Goal: Information Seeking & Learning: Find specific fact

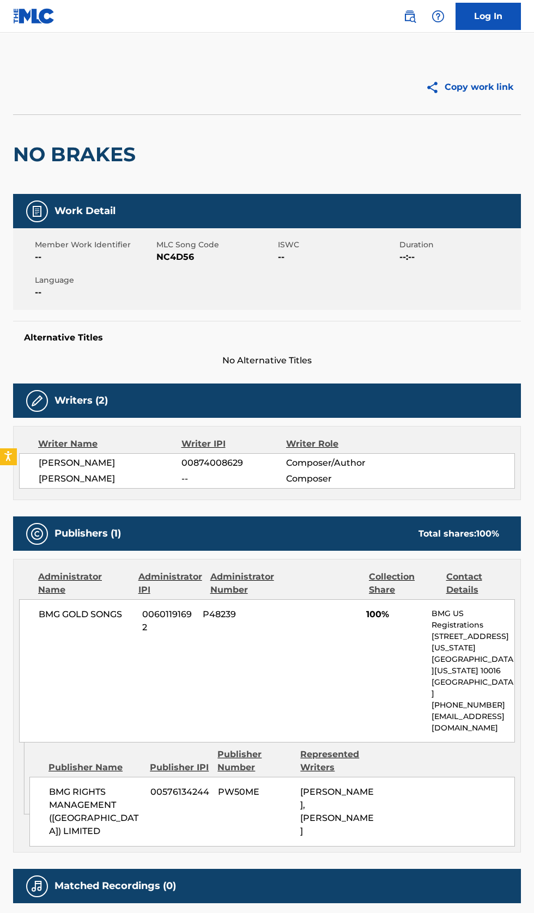
click at [437, 19] on img at bounding box center [437, 16] width 13 height 13
click at [410, 16] on img at bounding box center [409, 16] width 13 height 13
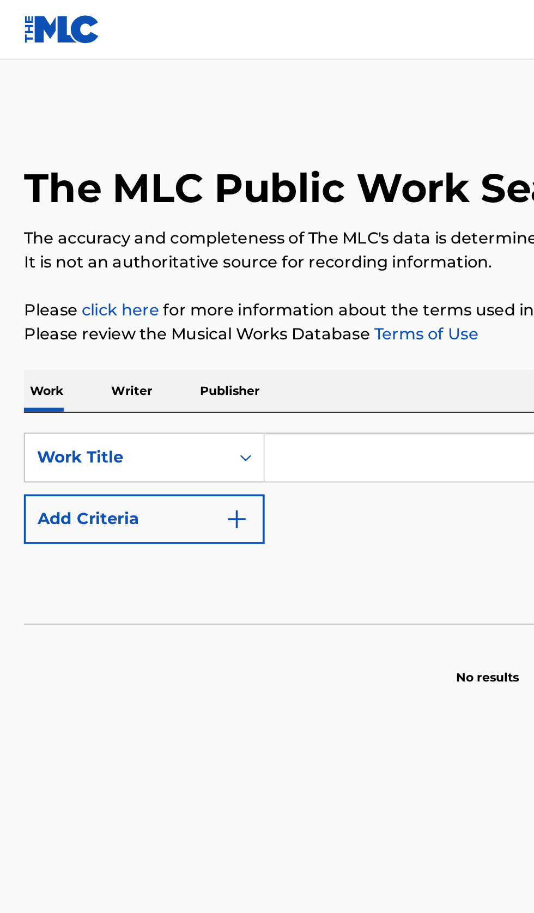
click at [205, 246] on input "Search Form" at bounding box center [332, 250] width 375 height 26
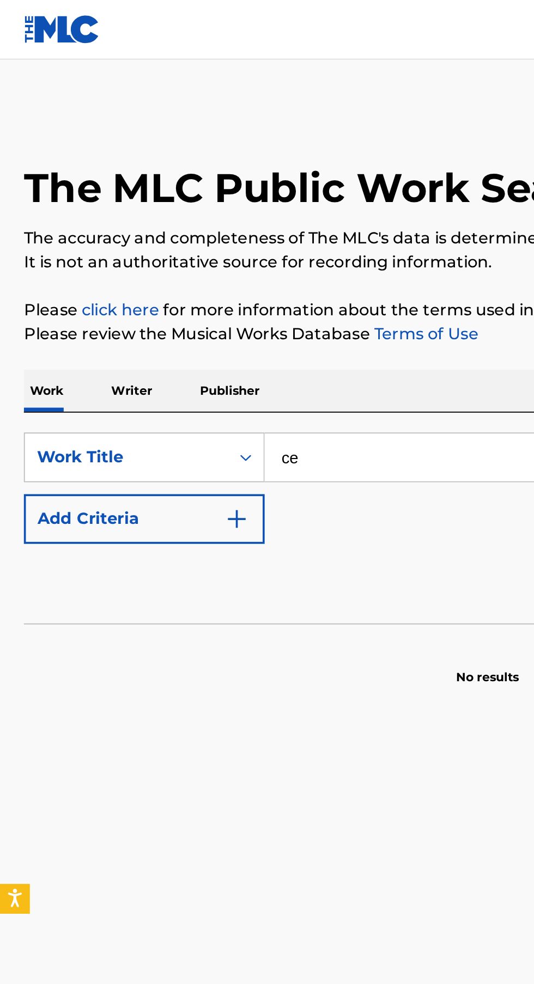
type input "с"
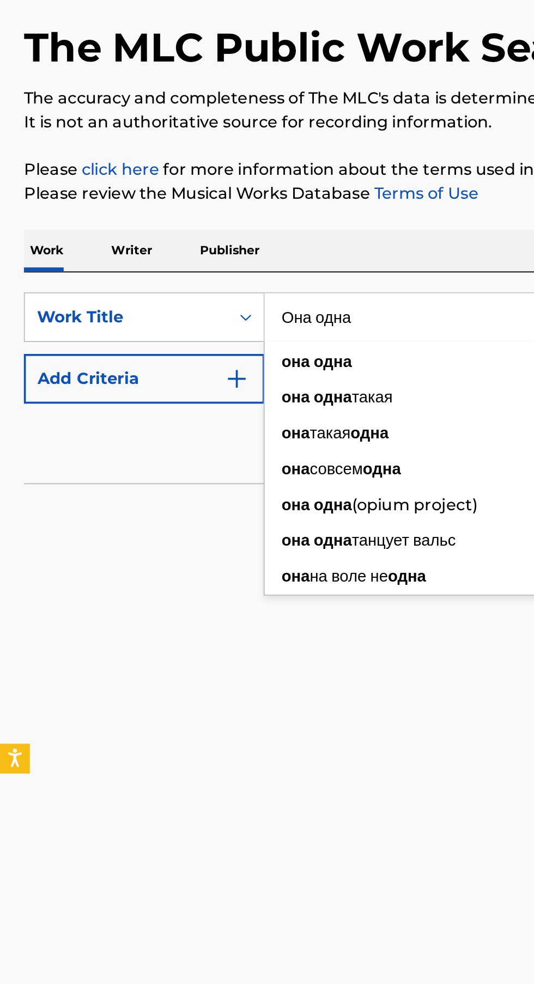
type input "Она одна"
click at [126, 286] on img "Search Form" at bounding box center [129, 284] width 13 height 13
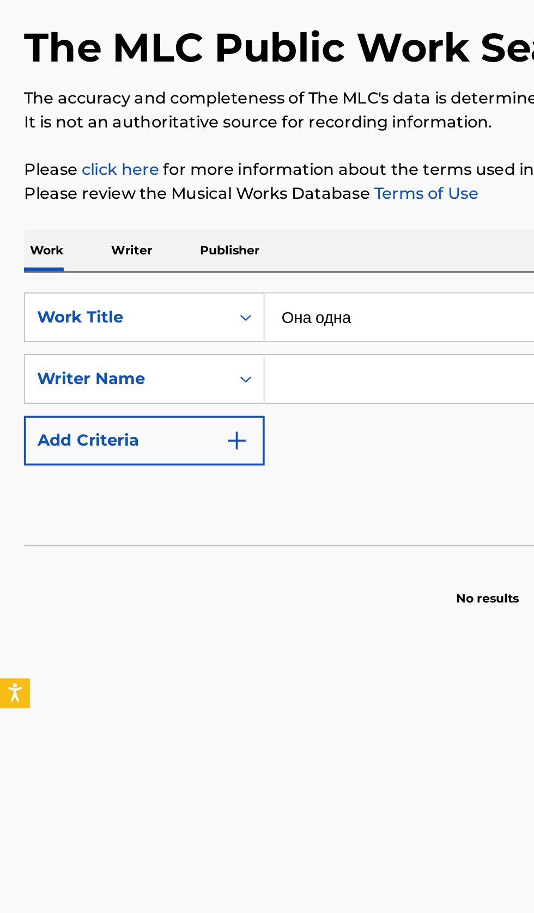
click at [205, 286] on input "Search Form" at bounding box center [322, 284] width 355 height 26
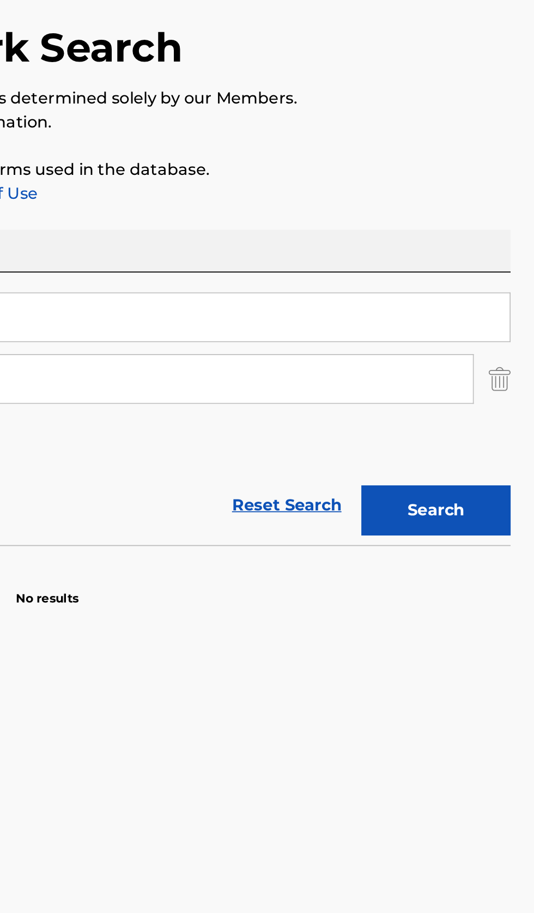
type input "сергей мельниченко"
click at [501, 347] on button "Search" at bounding box center [480, 356] width 82 height 27
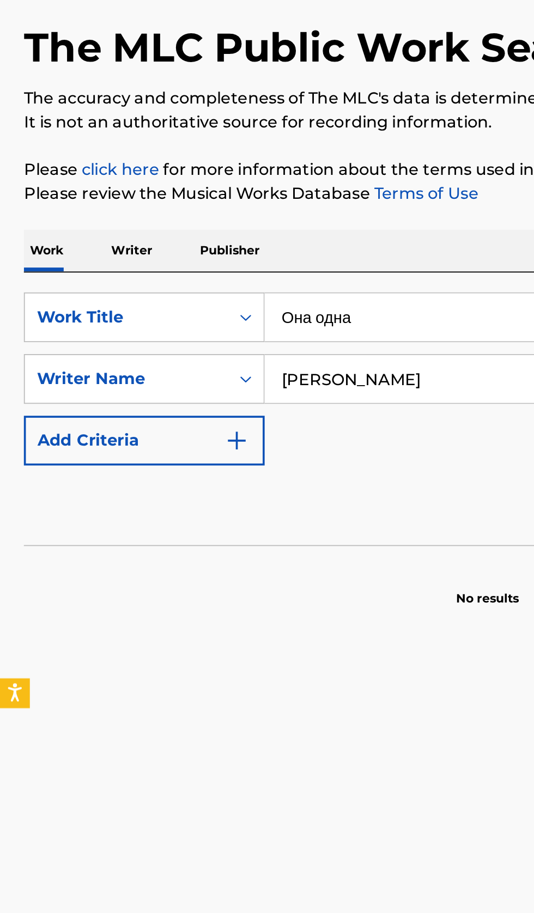
click at [75, 217] on p "Writer" at bounding box center [72, 214] width 29 height 23
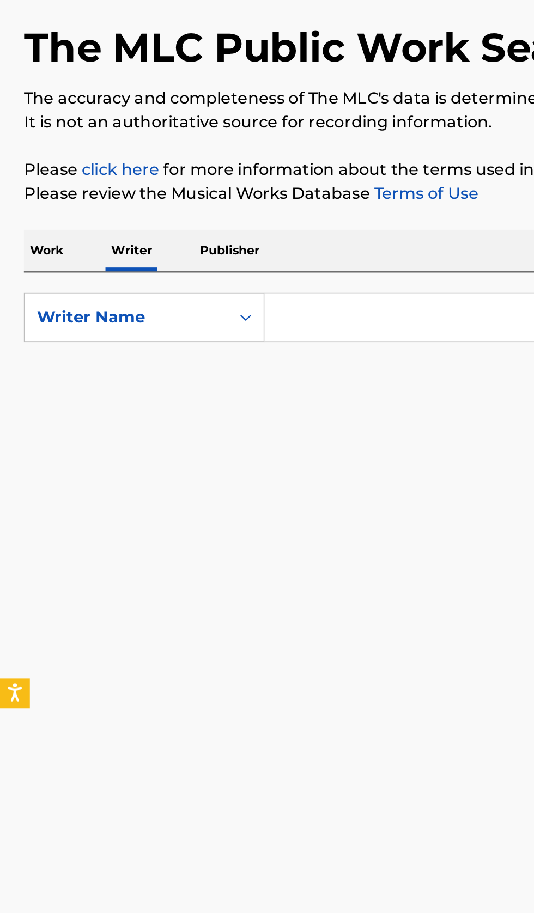
click at [227, 253] on input "Search Form" at bounding box center [332, 250] width 375 height 26
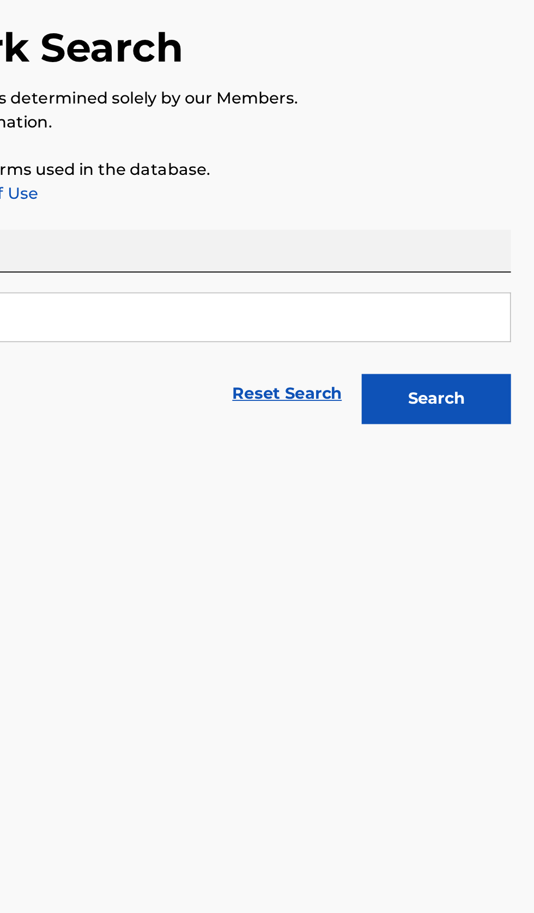
type input "сергей мельниченко"
click at [486, 306] on button "Search" at bounding box center [480, 295] width 82 height 27
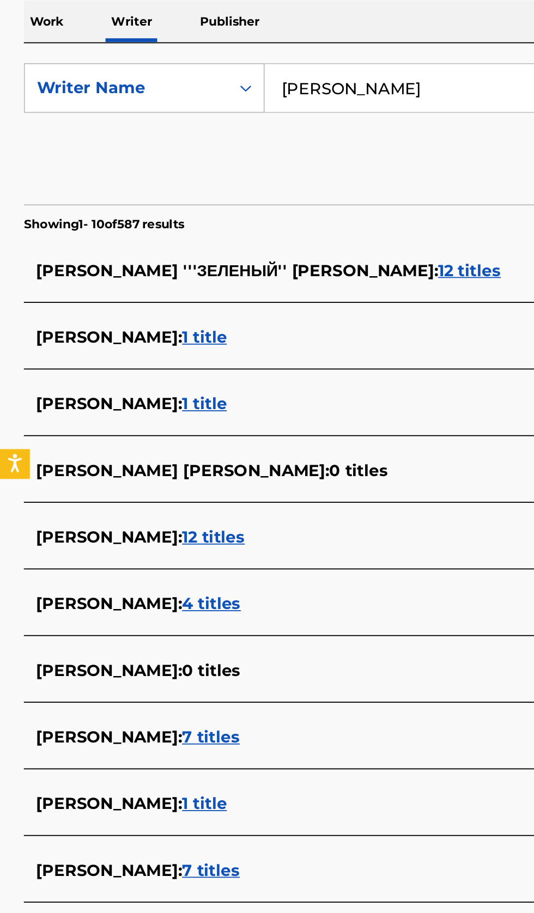
click at [100, 493] on span "АЛЕКСЕЙ СЕРГЕЕВИЧ МЕЛЬНИЧЕНКО :" at bounding box center [60, 496] width 80 height 10
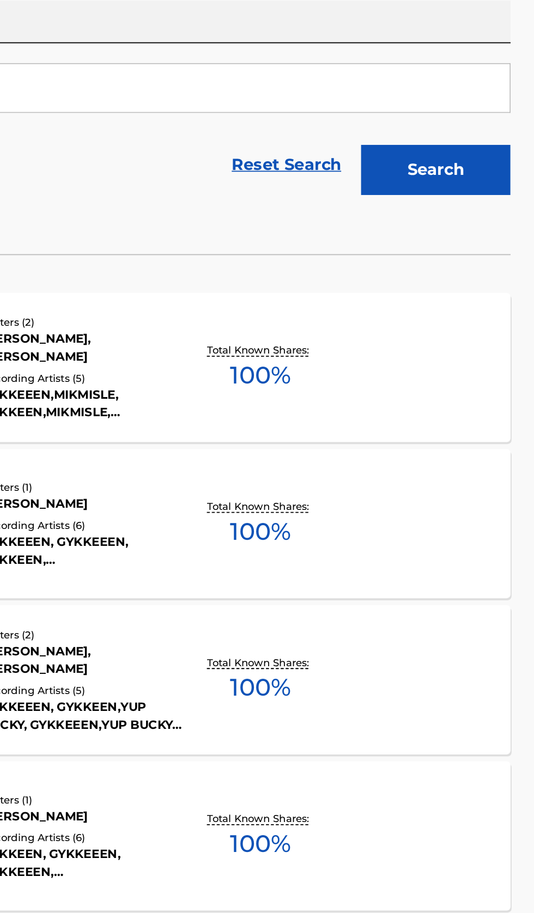
click at [411, 423] on div "REXSTAR MLC Song Code : RC1ZZH ISWC : Writers ( 2 ) МАРК АЛТОНИ ДЖИНОВИЧ, АЛЕКС…" at bounding box center [267, 404] width 508 height 82
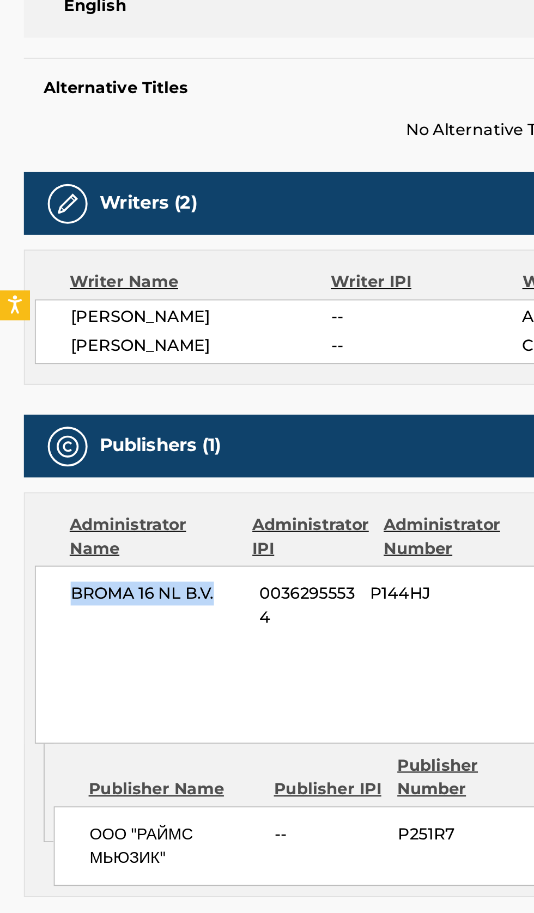
copy span "BROMA 16 NL B.V."
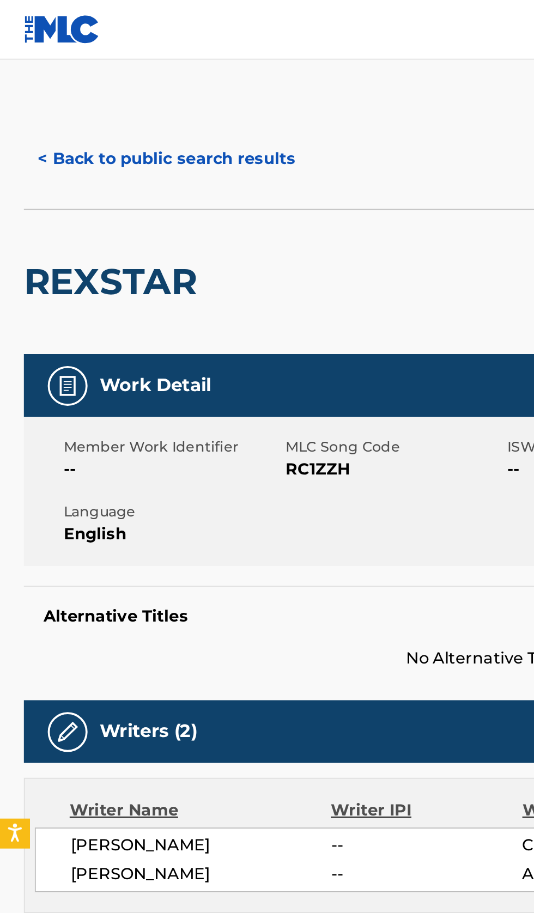
click at [92, 88] on button "< Back to public search results" at bounding box center [91, 87] width 156 height 27
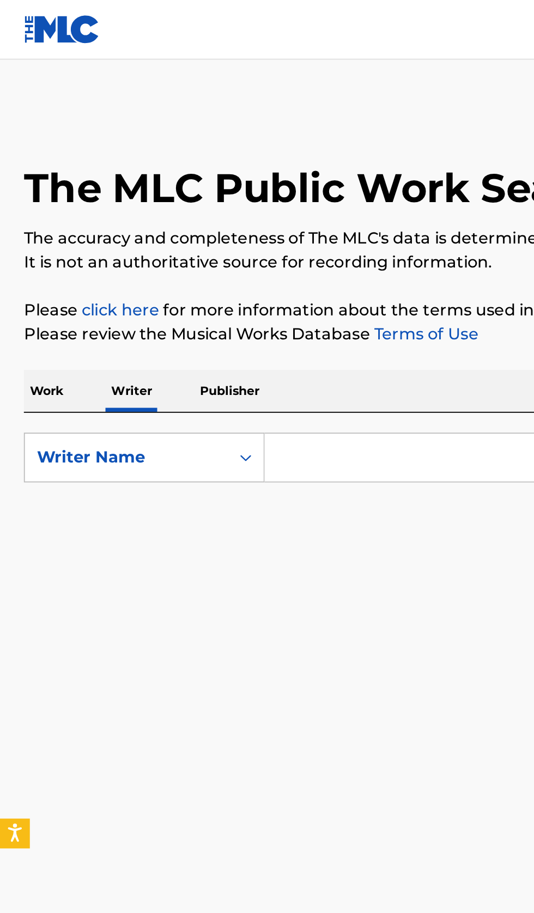
click at [32, 215] on p "Work" at bounding box center [25, 214] width 25 height 23
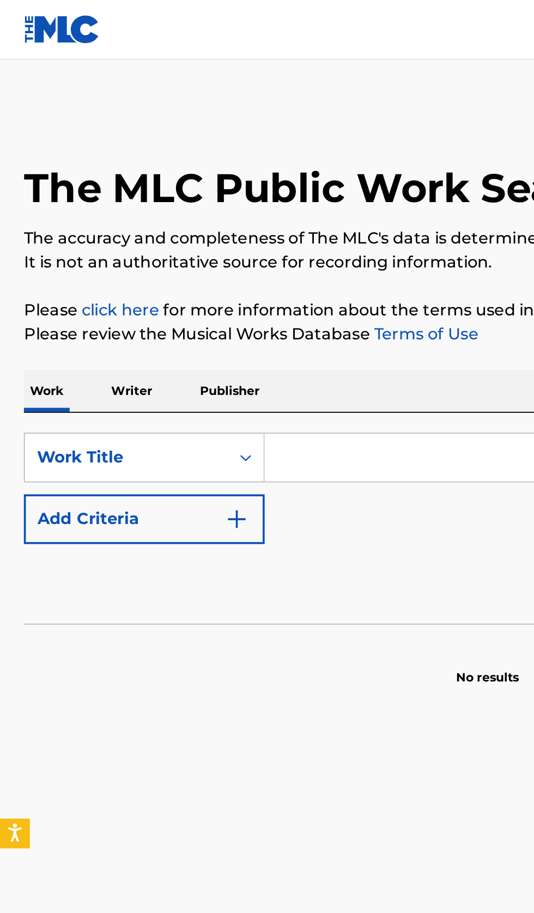
click at [192, 246] on input "Search Form" at bounding box center [332, 250] width 375 height 26
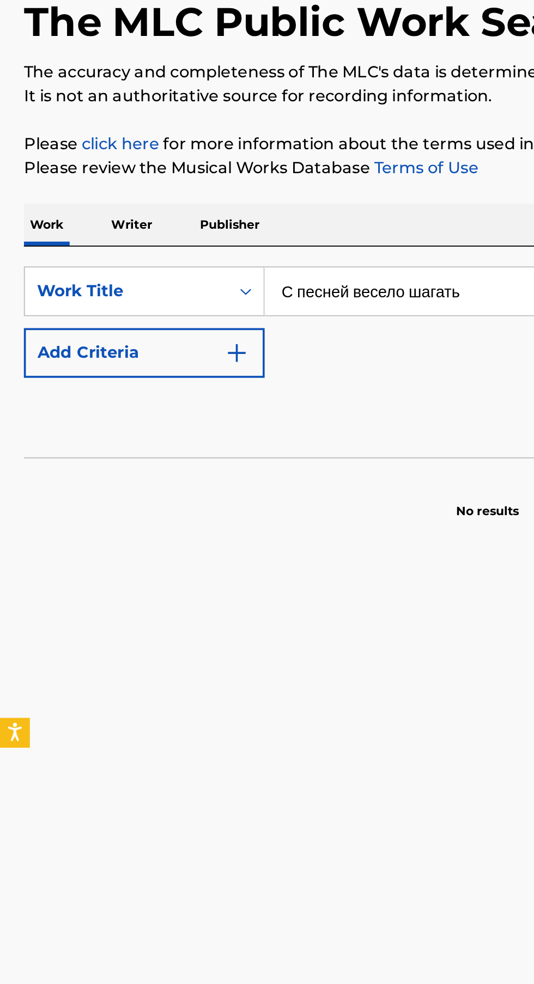
type input "С песней весело шагать"
click at [136, 288] on button "Add Criteria" at bounding box center [79, 284] width 132 height 27
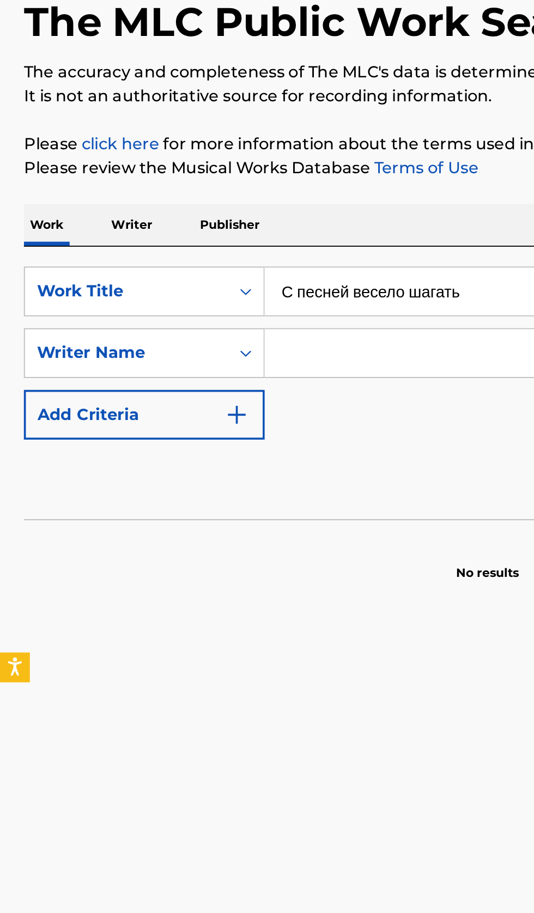
click at [200, 286] on input "Search Form" at bounding box center [322, 284] width 355 height 26
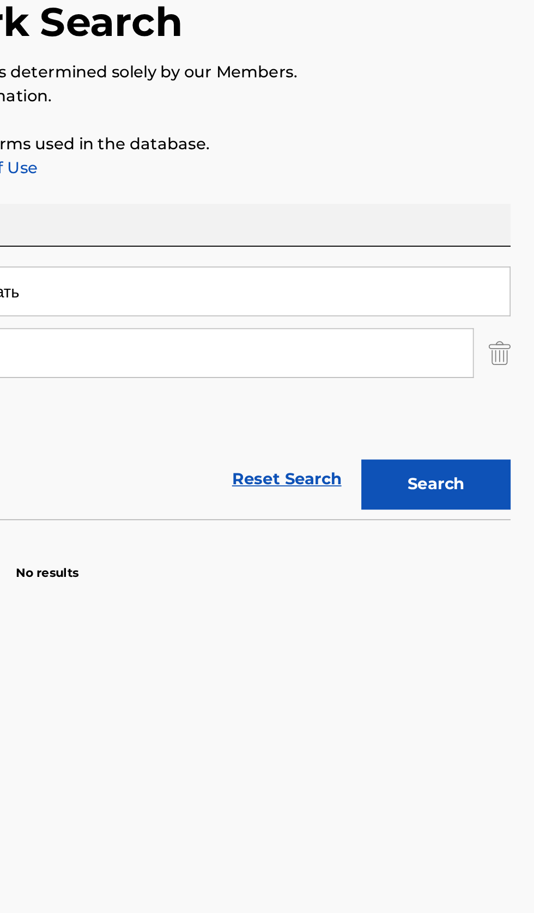
type input "борис кузьмин"
click at [500, 353] on button "Search" at bounding box center [480, 356] width 82 height 27
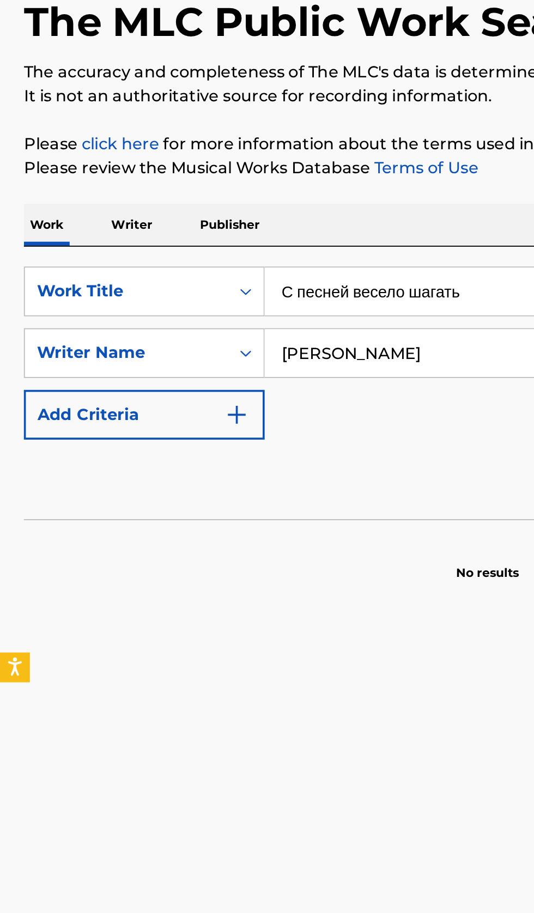
click at [65, 222] on p "Writer" at bounding box center [72, 214] width 29 height 23
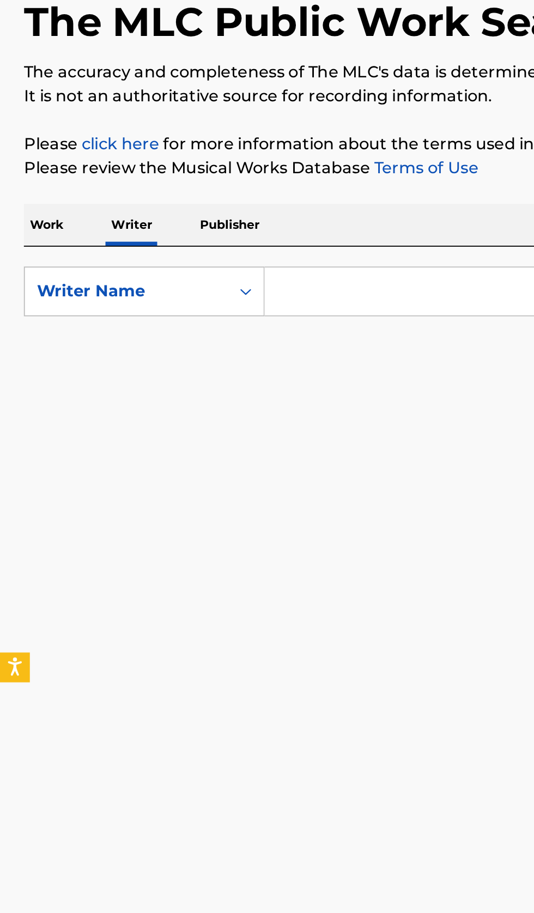
click at [229, 252] on input "Search Form" at bounding box center [332, 250] width 375 height 26
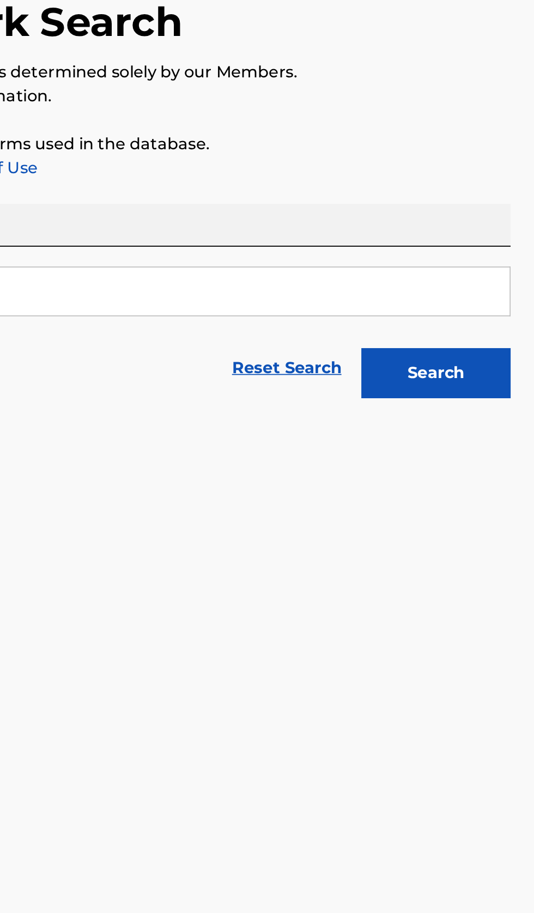
type input "борис кузьмин"
click at [504, 293] on button "Search" at bounding box center [480, 295] width 82 height 27
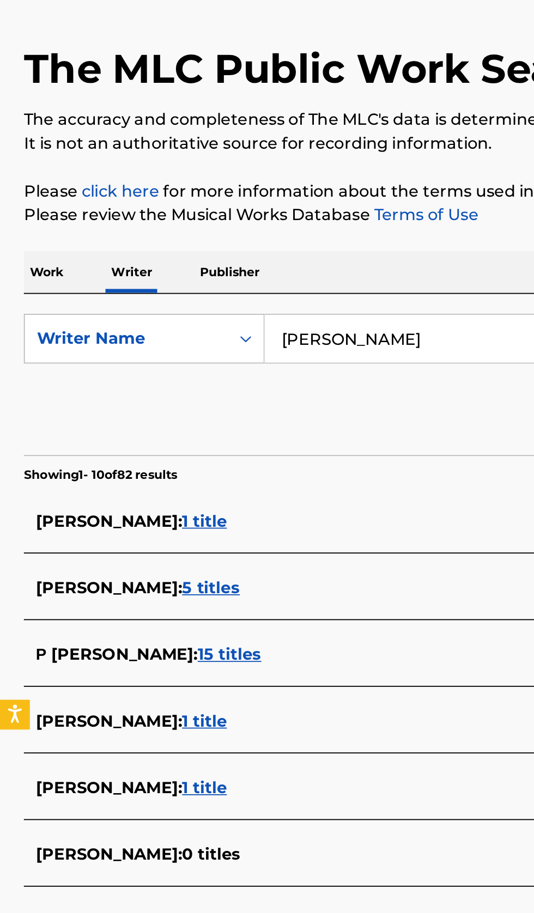
click at [35, 219] on p "Work" at bounding box center [25, 214] width 25 height 23
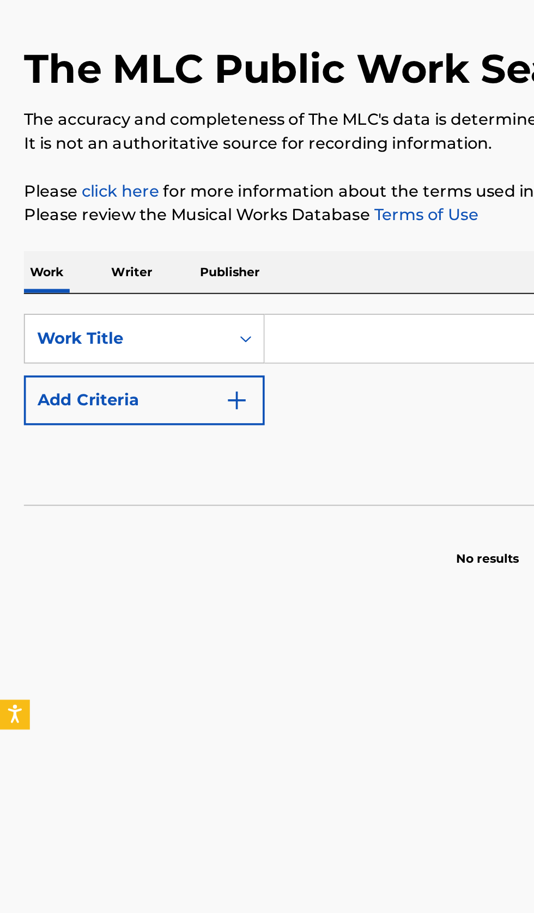
click at [211, 247] on input "Search Form" at bounding box center [332, 250] width 375 height 26
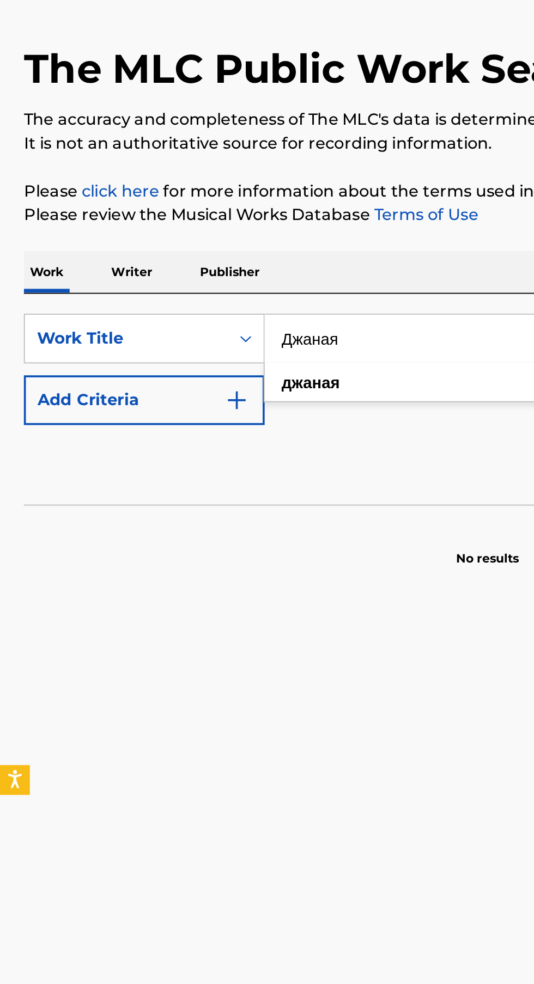
type input "Джаная"
click at [131, 289] on img "Search Form" at bounding box center [129, 284] width 13 height 13
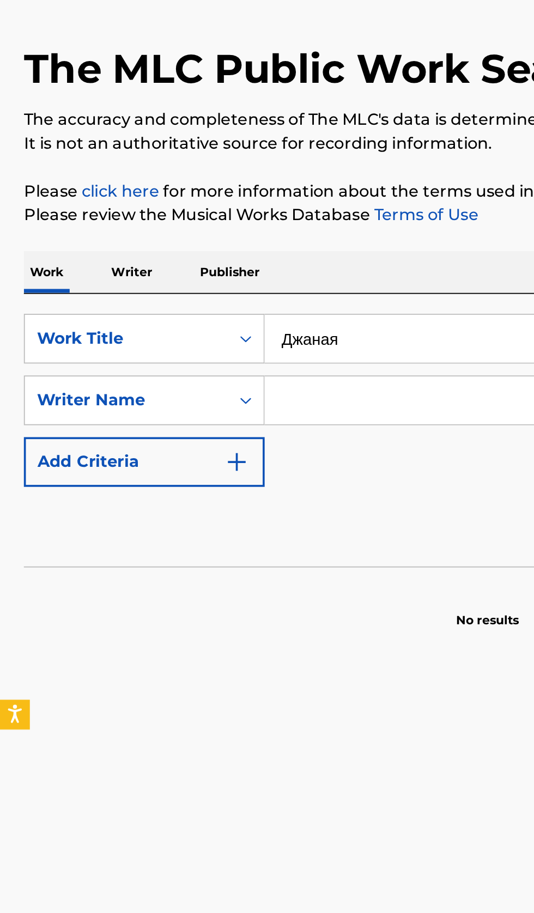
click at [199, 282] on input "Search Form" at bounding box center [322, 284] width 355 height 26
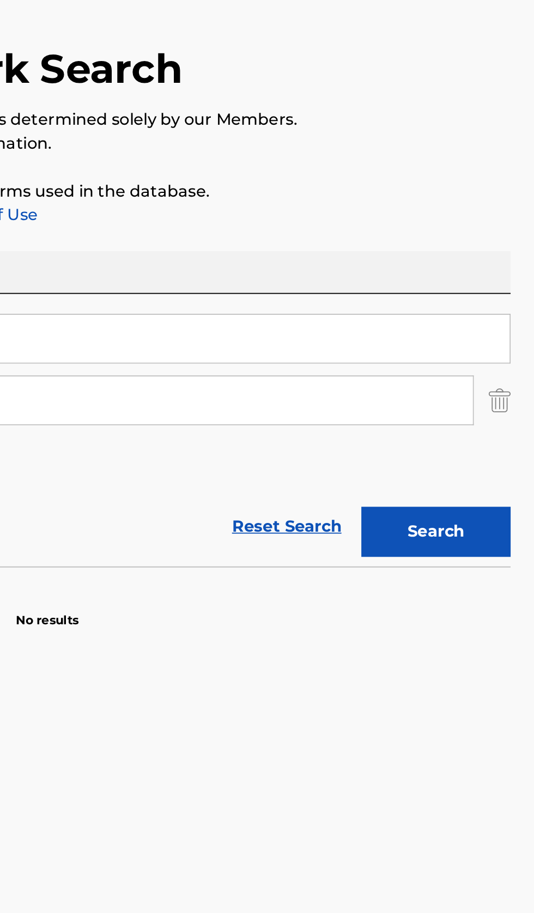
type input "тото артем александрович"
click at [501, 346] on button "Search" at bounding box center [480, 356] width 82 height 27
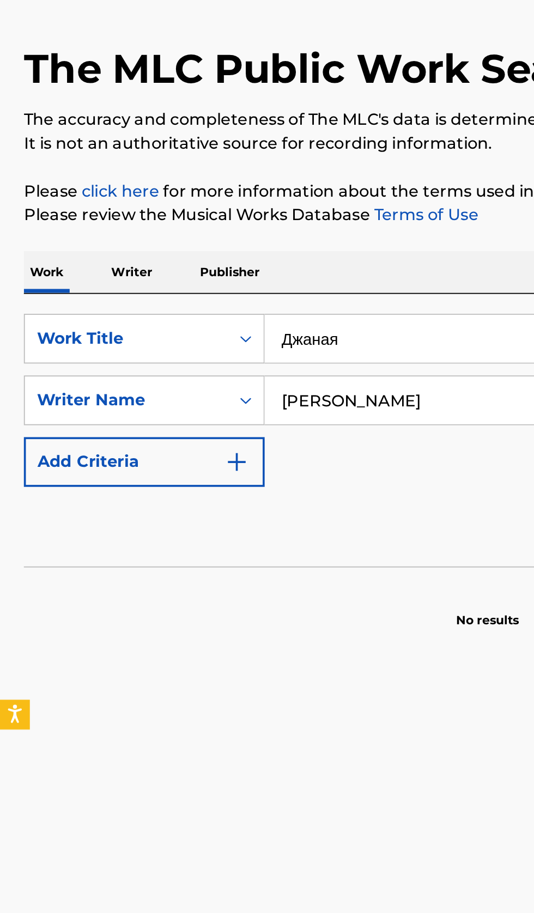
click at [83, 208] on p "Writer" at bounding box center [72, 214] width 29 height 23
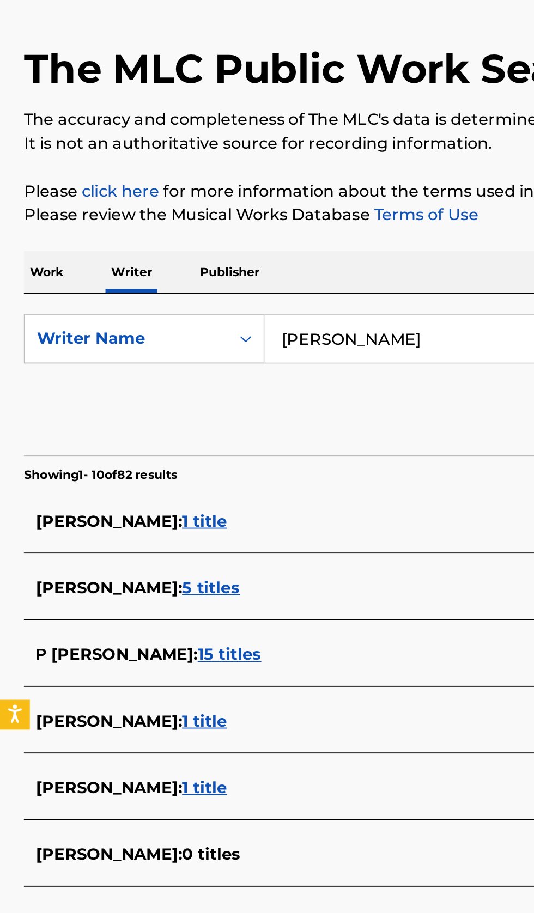
click at [219, 246] on input "борис кузьмин" at bounding box center [332, 250] width 375 height 26
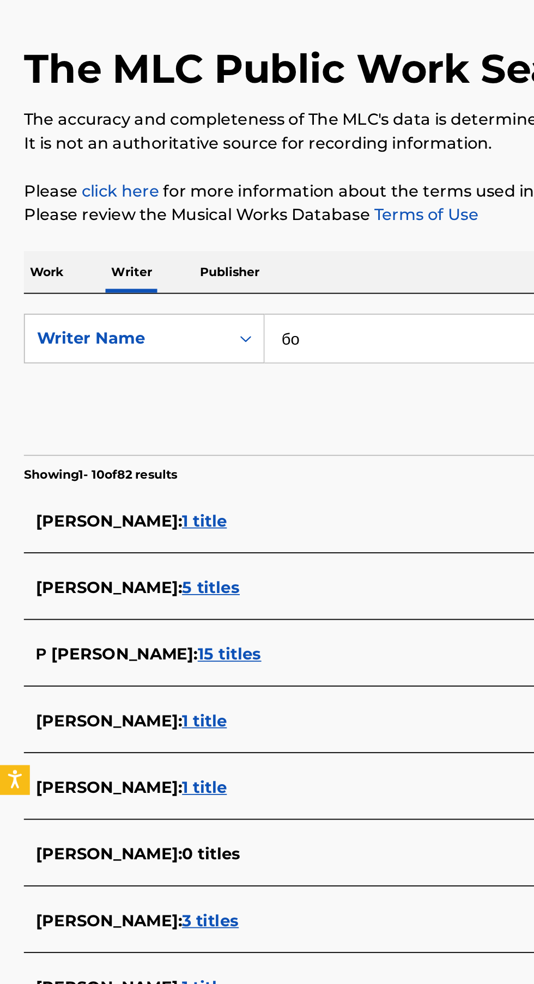
type input "б"
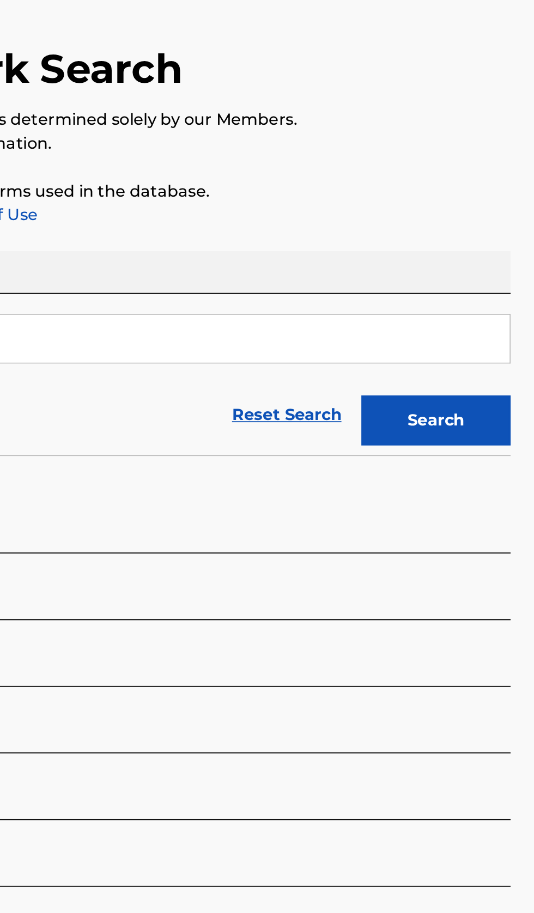
type input "тото артем александрович"
click at [487, 295] on button "Search" at bounding box center [480, 295] width 82 height 27
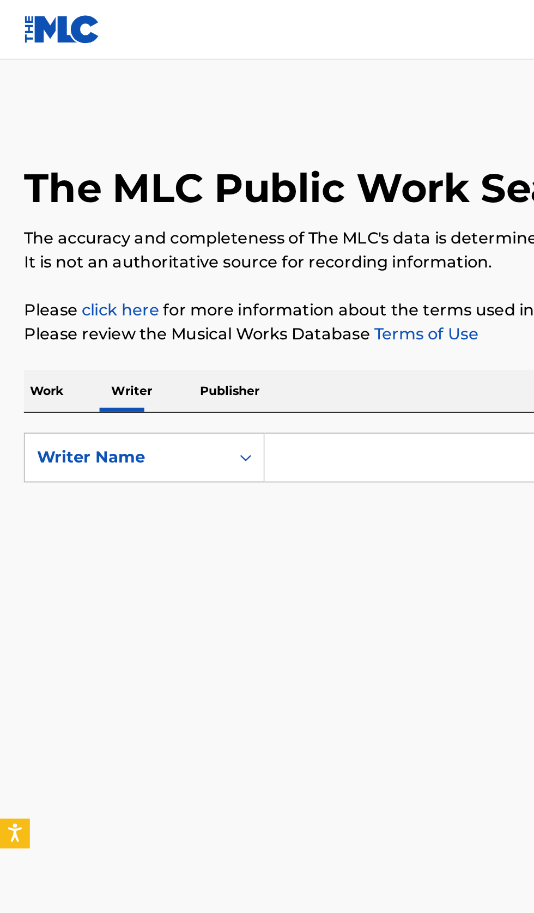
click at [28, 220] on p "Work" at bounding box center [25, 214] width 25 height 23
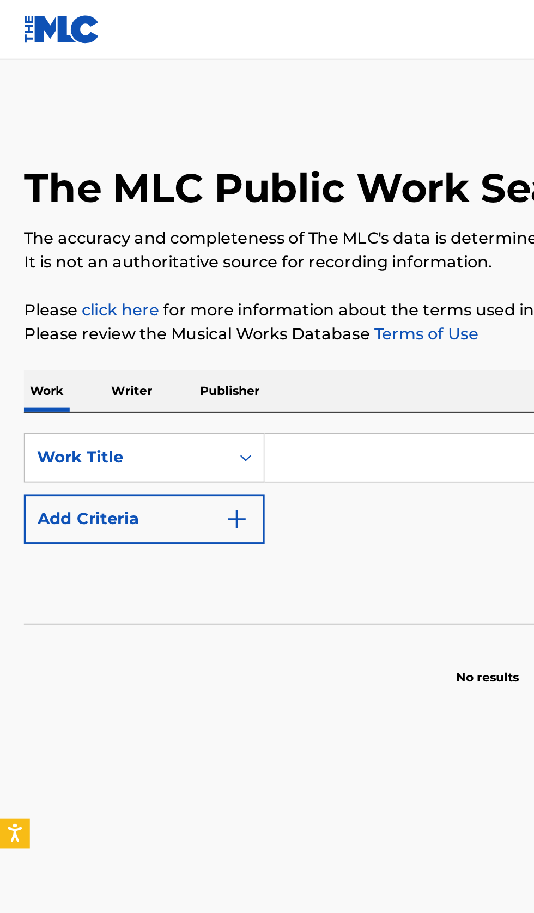
click at [190, 247] on input "Search Form" at bounding box center [332, 250] width 375 height 26
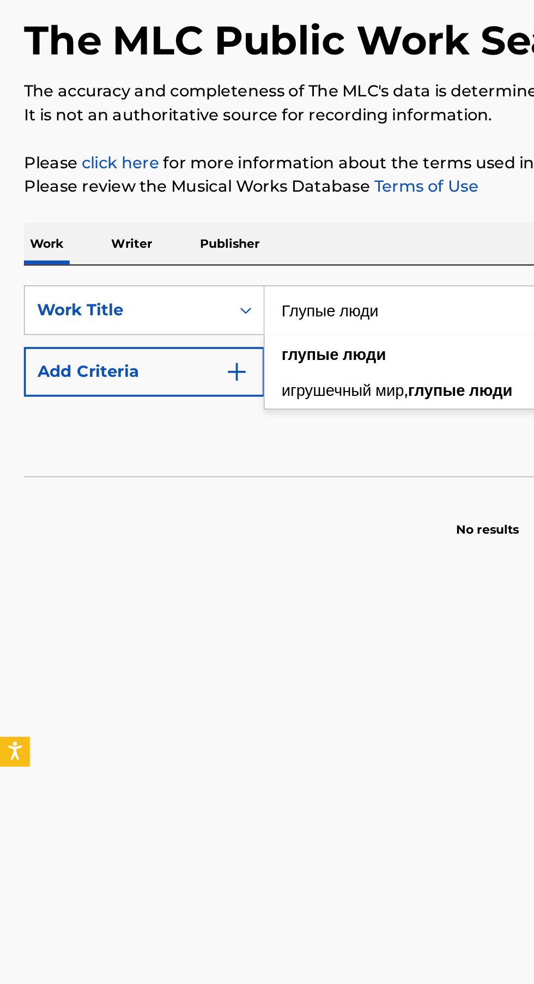
type input "Глупые люди"
click at [126, 286] on img "Search Form" at bounding box center [129, 284] width 13 height 13
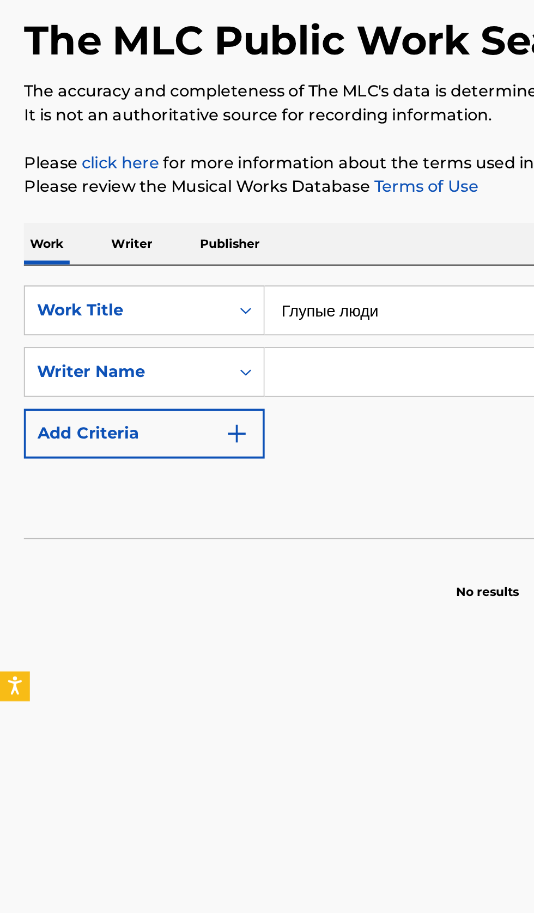
click at [203, 284] on input "Search Form" at bounding box center [322, 284] width 355 height 26
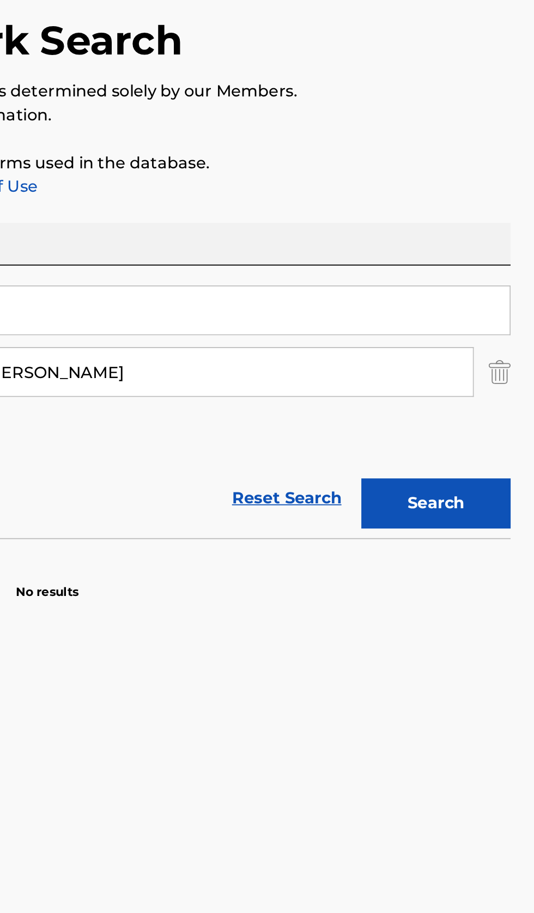
type input "николаенко юрий андреевич"
click at [493, 355] on button "Search" at bounding box center [480, 356] width 82 height 27
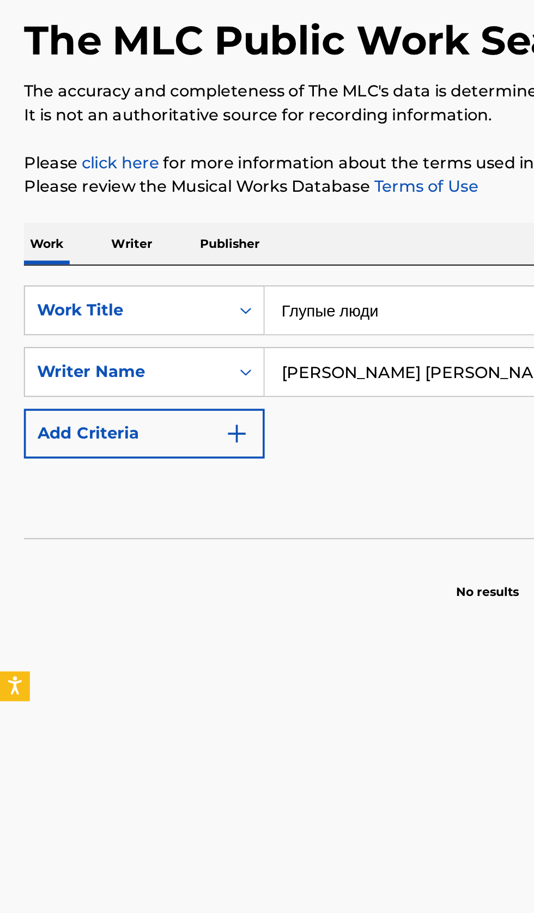
click at [81, 221] on p "Writer" at bounding box center [72, 214] width 29 height 23
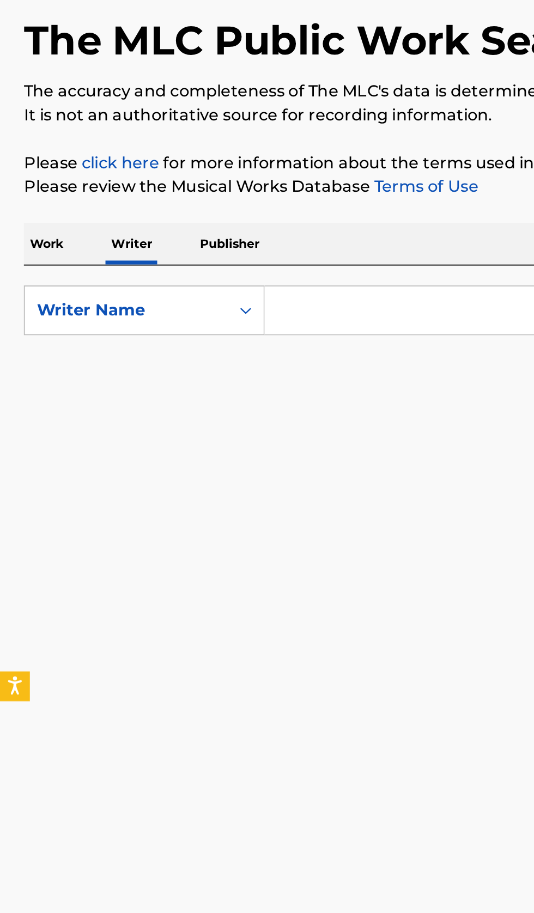
click at [241, 249] on input "Search Form" at bounding box center [332, 250] width 375 height 26
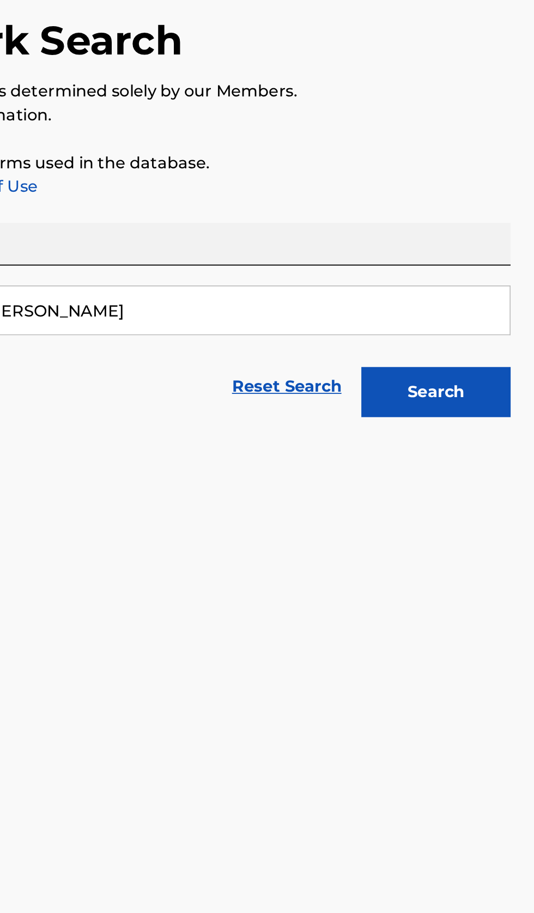
type input "николаенко юрий андреевич"
click at [498, 303] on button "Search" at bounding box center [480, 295] width 82 height 27
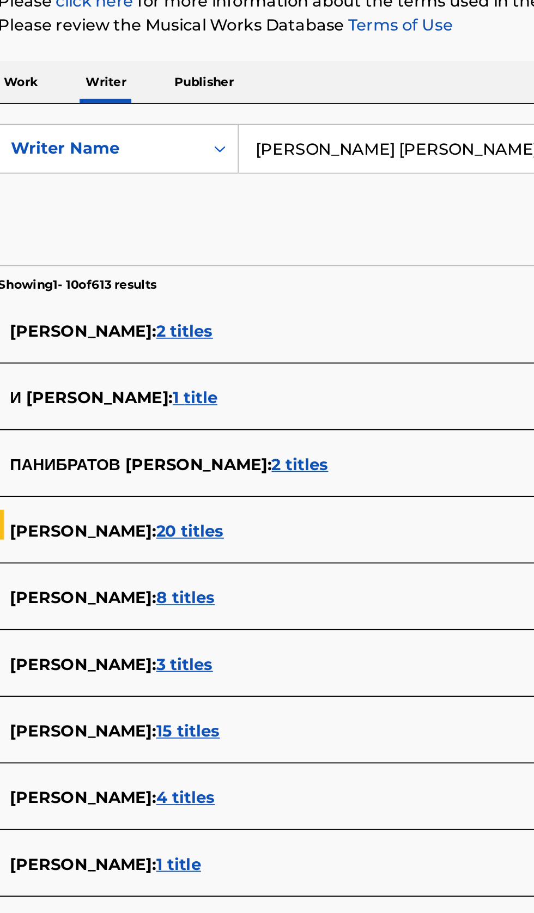
click at [260, 422] on div "ПАНИБРАТОВ ЮРИЙ АНДРЕЕВИЧ : 2 titles" at bounding box center [253, 423] width 466 height 13
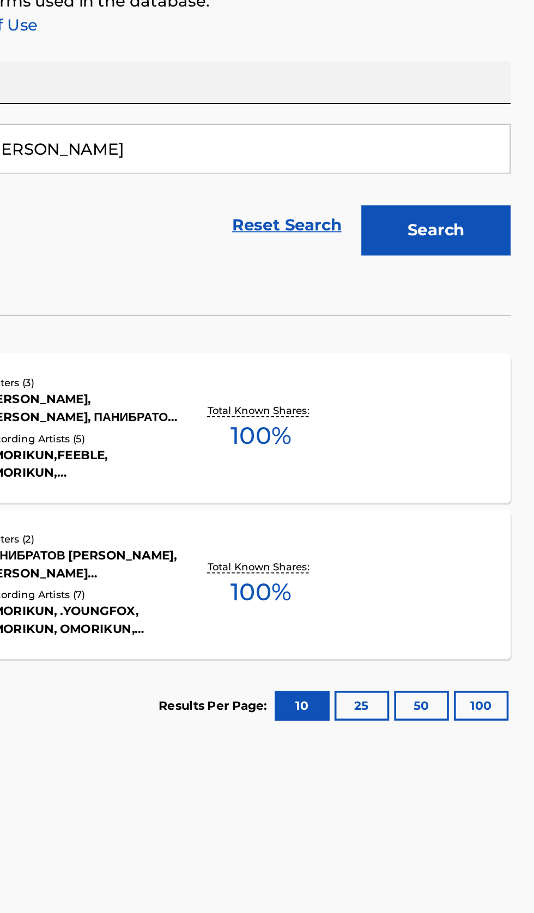
click at [401, 418] on div "Total Known Shares: 100 %" at bounding box center [384, 403] width 84 height 33
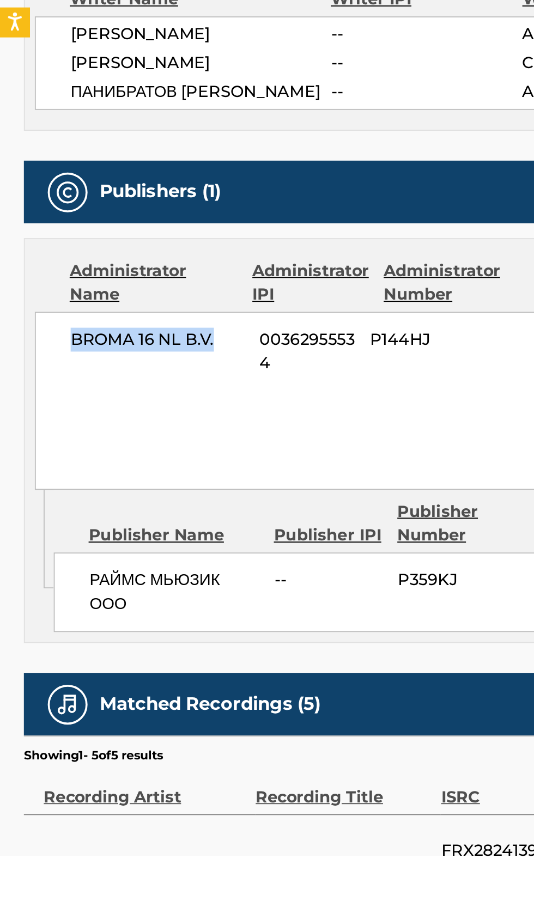
copy span "BROMA 16 NL B.V."
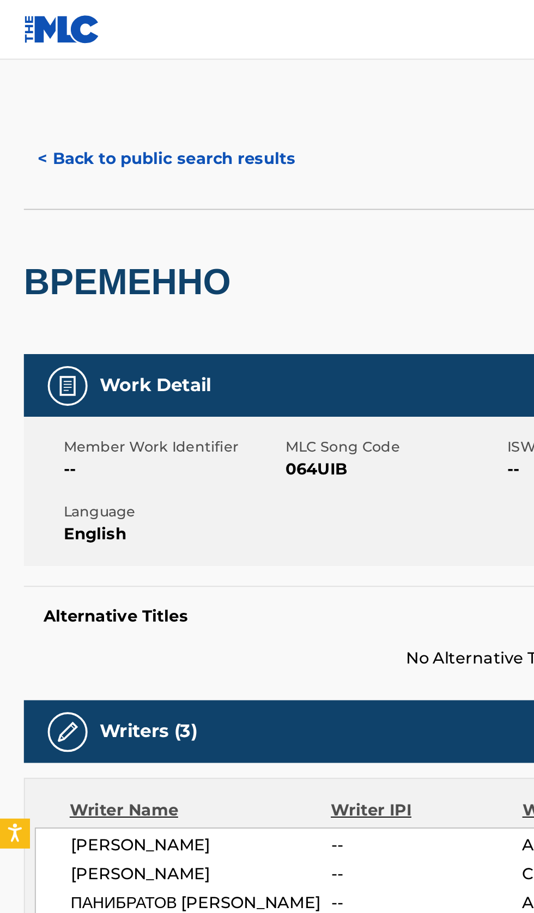
click at [105, 78] on button "< Back to public search results" at bounding box center [91, 87] width 156 height 27
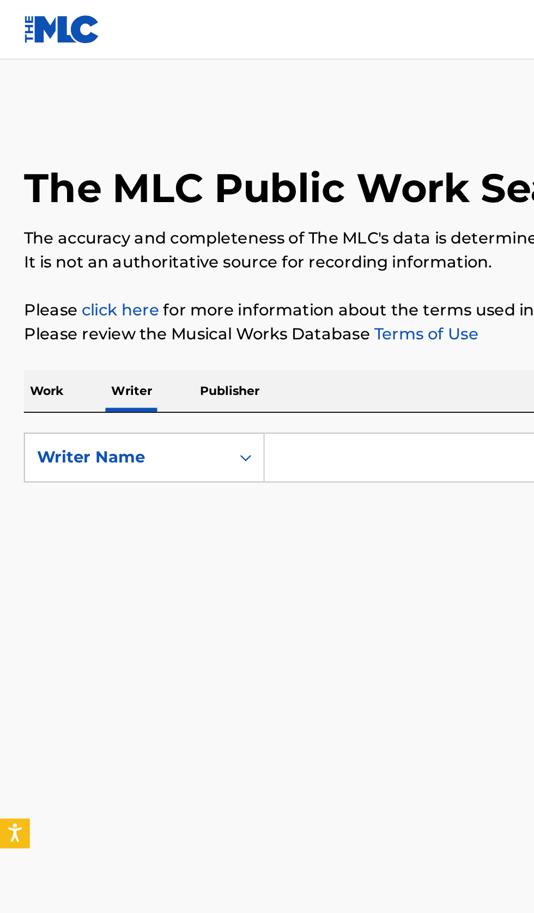
click at [34, 218] on p "Work" at bounding box center [25, 214] width 25 height 23
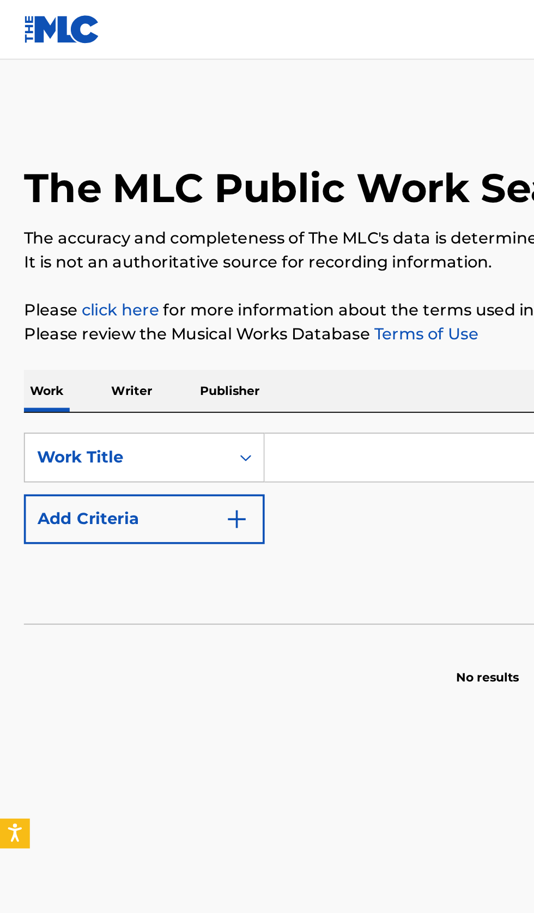
click at [196, 245] on input "Search Form" at bounding box center [332, 250] width 375 height 26
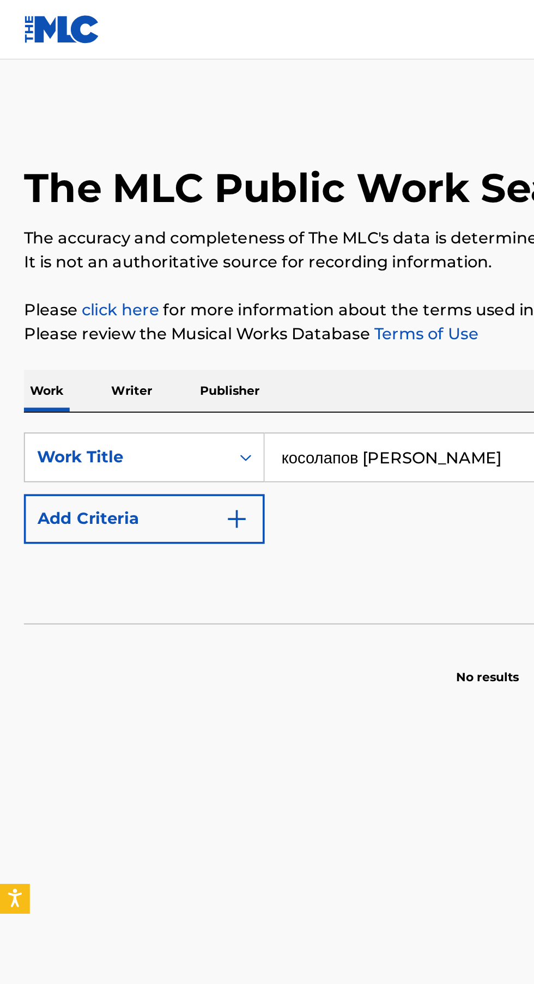
click at [263, 241] on input "косолапов [PERSON_NAME]" at bounding box center [332, 250] width 375 height 26
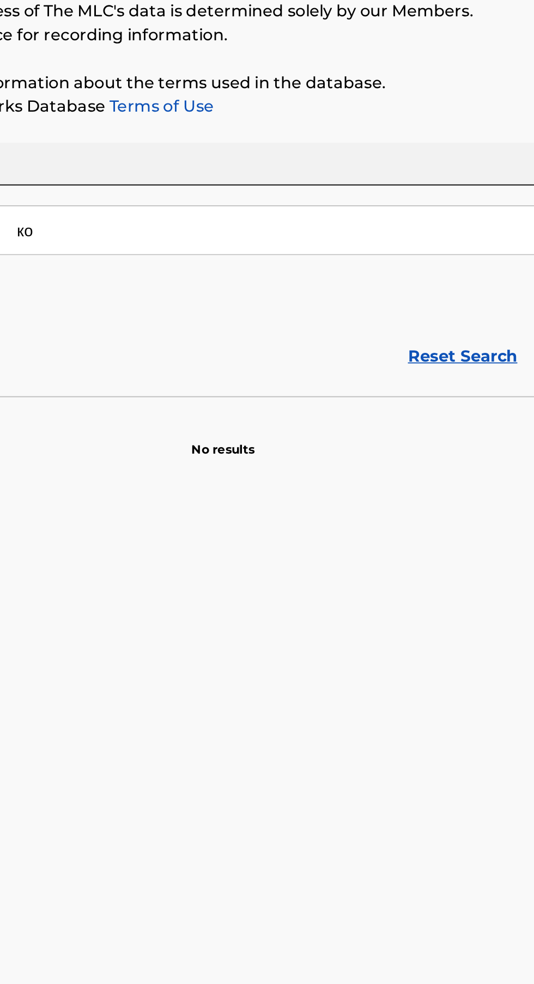
type input "к"
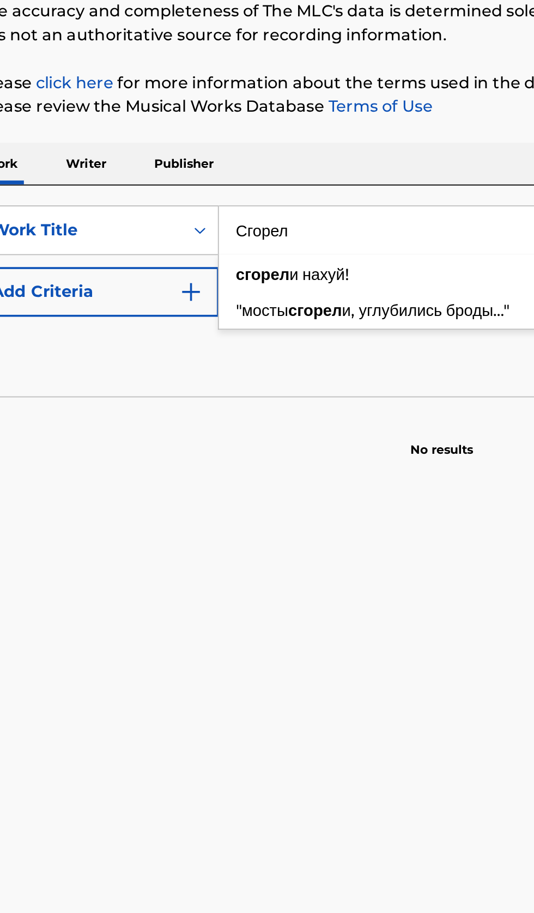
type input "Сгорел"
click at [127, 292] on button "Add Criteria" at bounding box center [79, 284] width 132 height 27
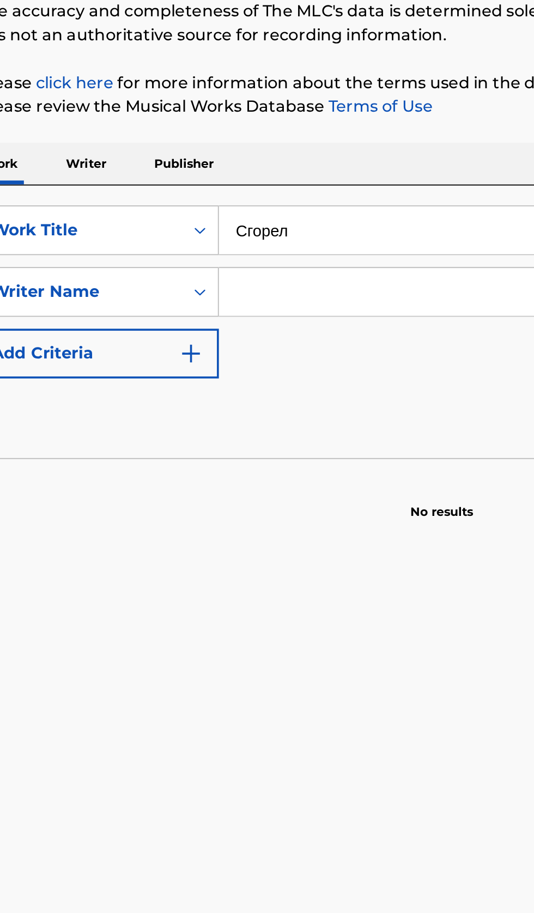
click at [206, 286] on input "Search Form" at bounding box center [322, 284] width 355 height 26
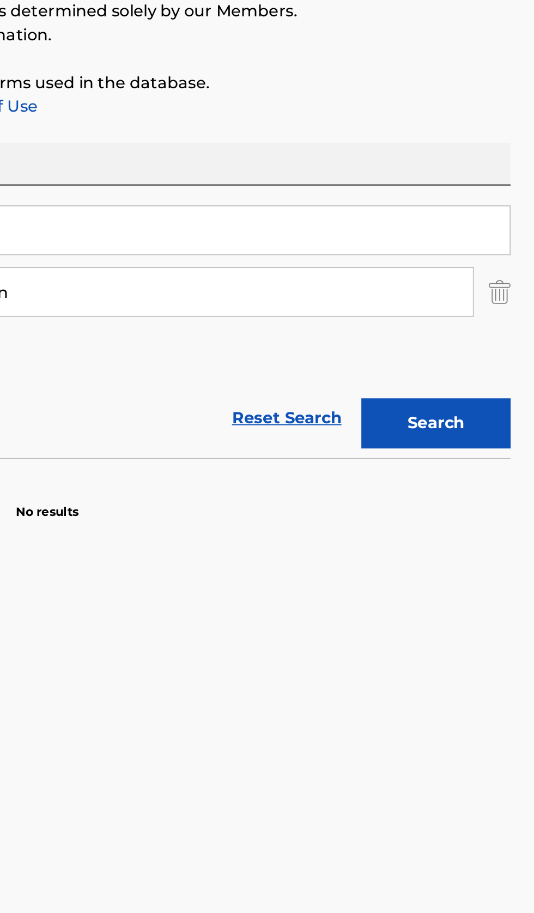
type input "Kemelov Taukekhan"
click at [496, 357] on button "Search" at bounding box center [480, 356] width 82 height 27
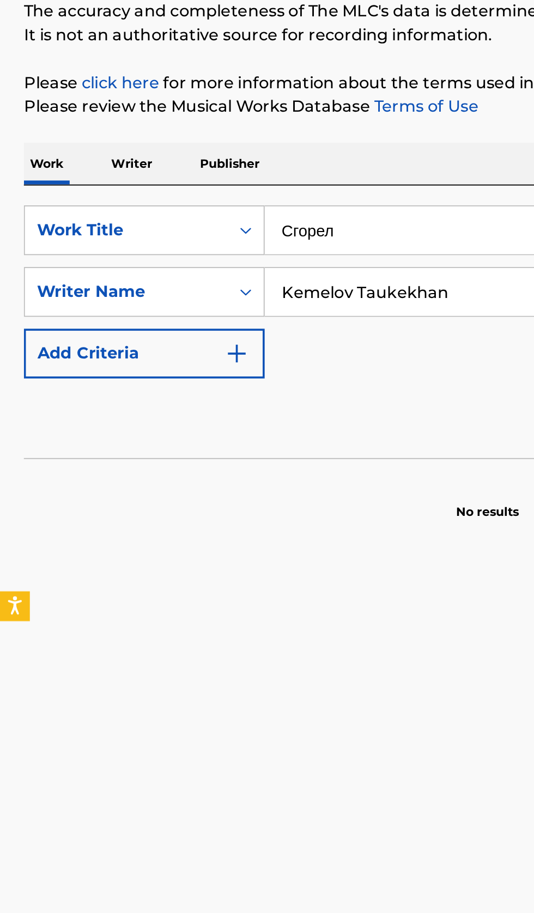
click at [73, 214] on p "Writer" at bounding box center [72, 214] width 29 height 23
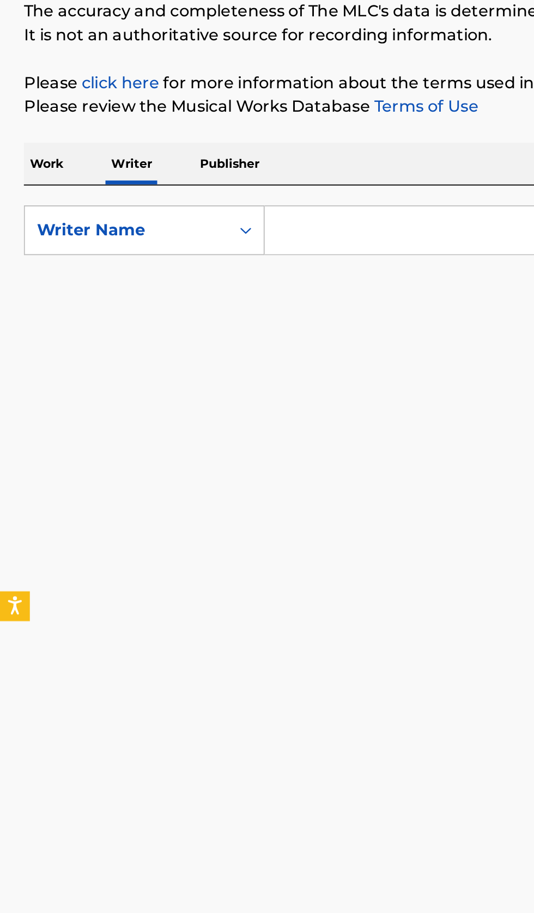
click at [218, 248] on input "Search Form" at bounding box center [332, 250] width 375 height 26
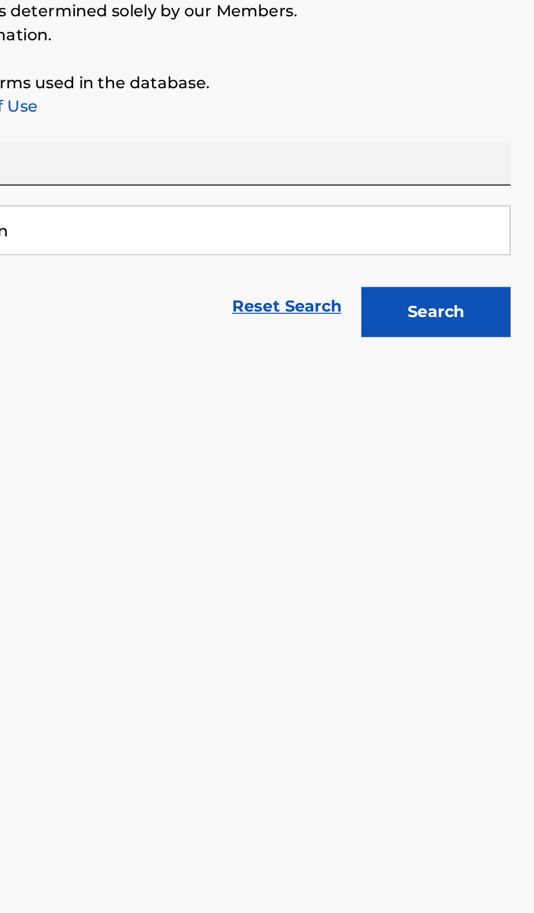
click at [488, 284] on button "Search" at bounding box center [480, 295] width 82 height 27
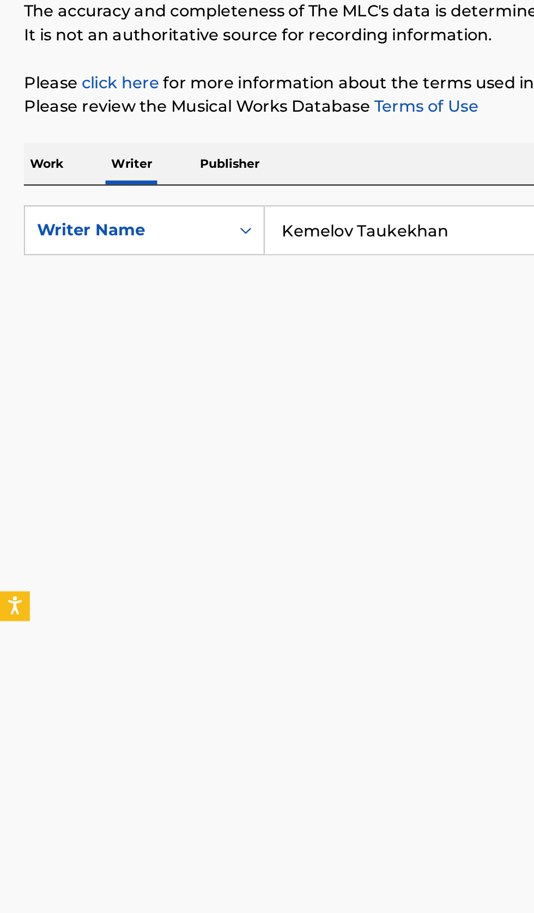
click at [262, 245] on input "Kemelov Taukekhan" at bounding box center [332, 250] width 375 height 26
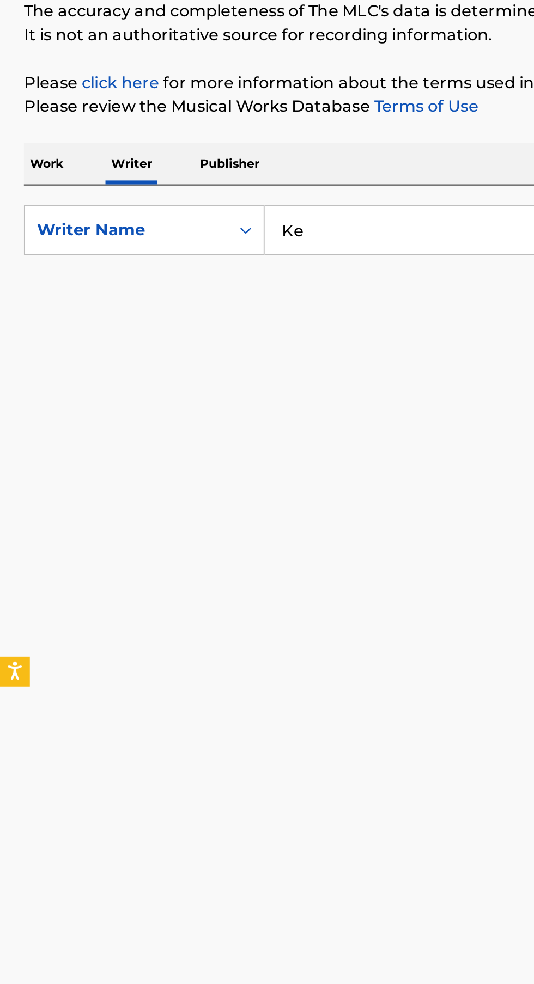
type input "K"
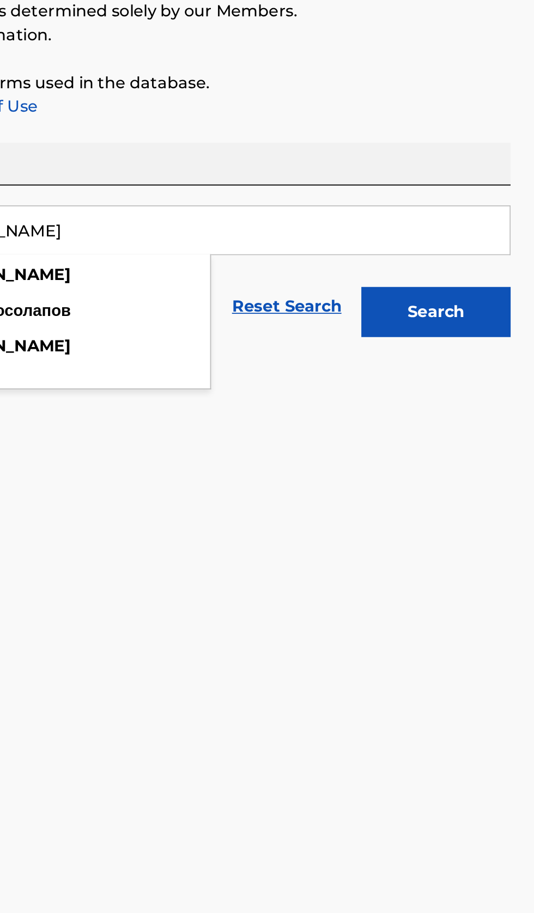
type input "косолапов [PERSON_NAME]"
click at [492, 296] on button "Search" at bounding box center [480, 295] width 82 height 27
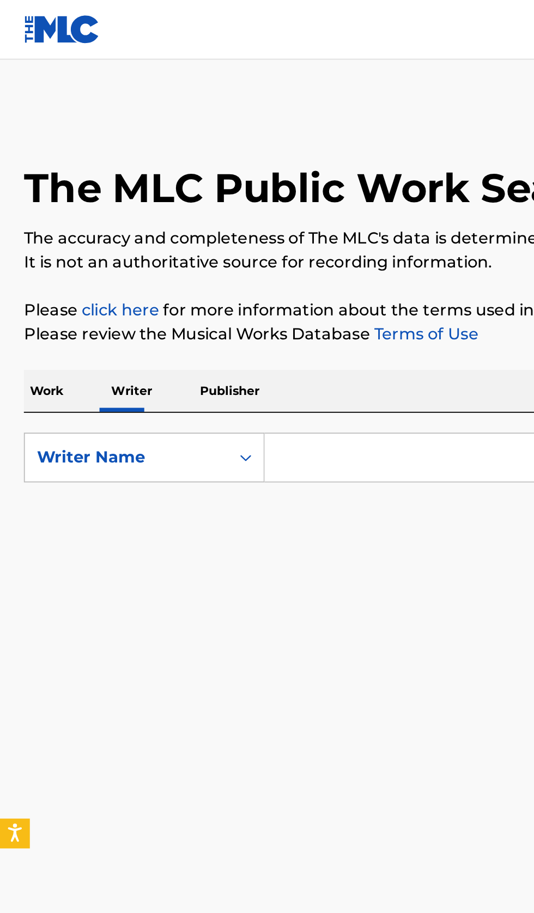
click at [186, 246] on input "Search Form" at bounding box center [332, 250] width 375 height 26
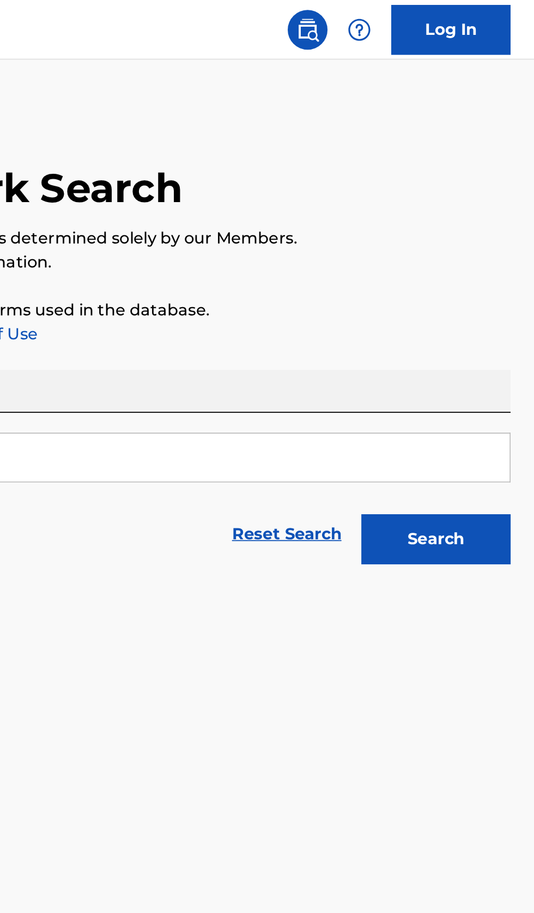
click at [495, 291] on button "Search" at bounding box center [480, 295] width 82 height 27
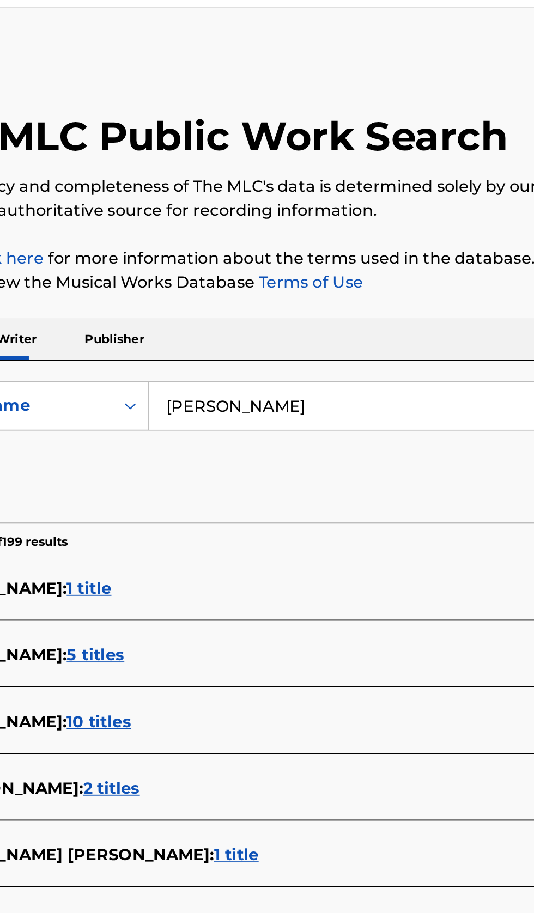
click at [324, 246] on input "[PERSON_NAME]" at bounding box center [332, 250] width 375 height 26
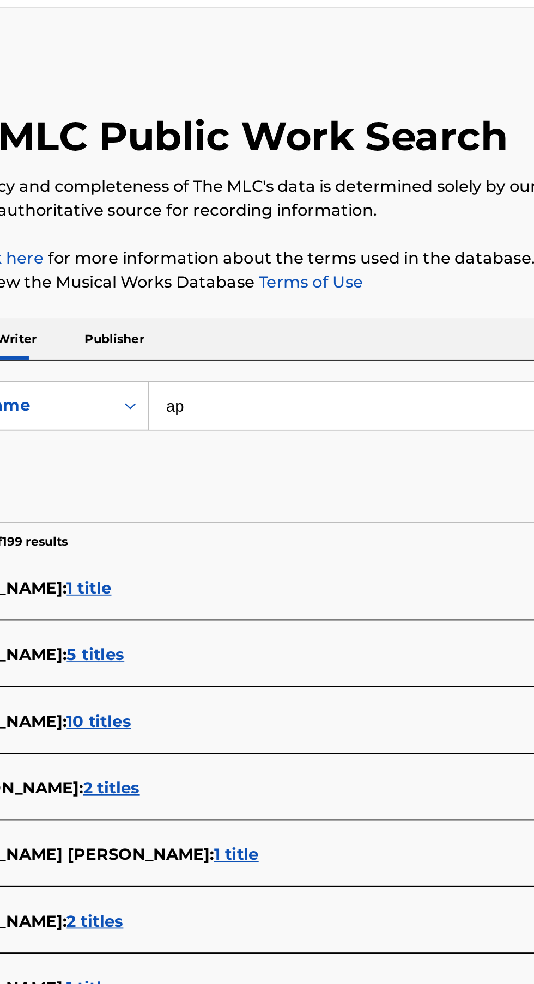
type input "[PERSON_NAME]"
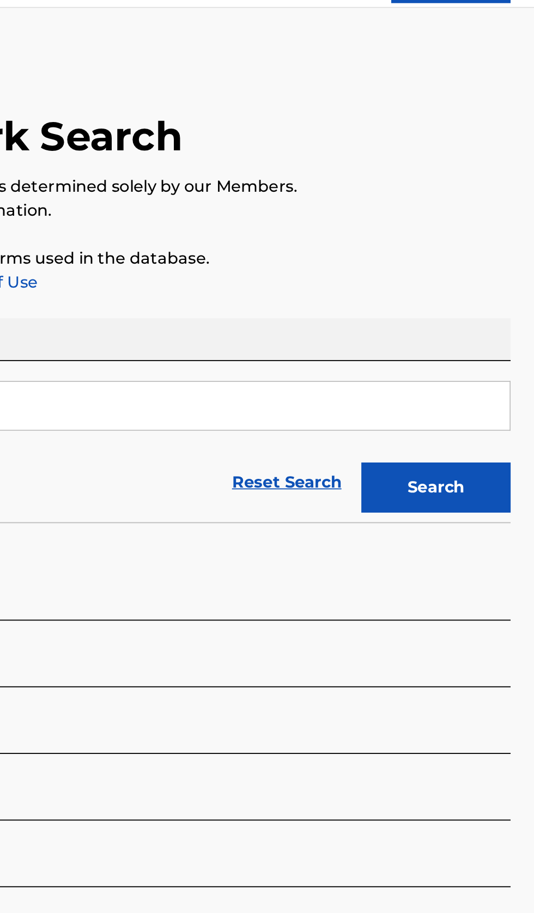
click at [489, 305] on button "Search" at bounding box center [480, 295] width 82 height 27
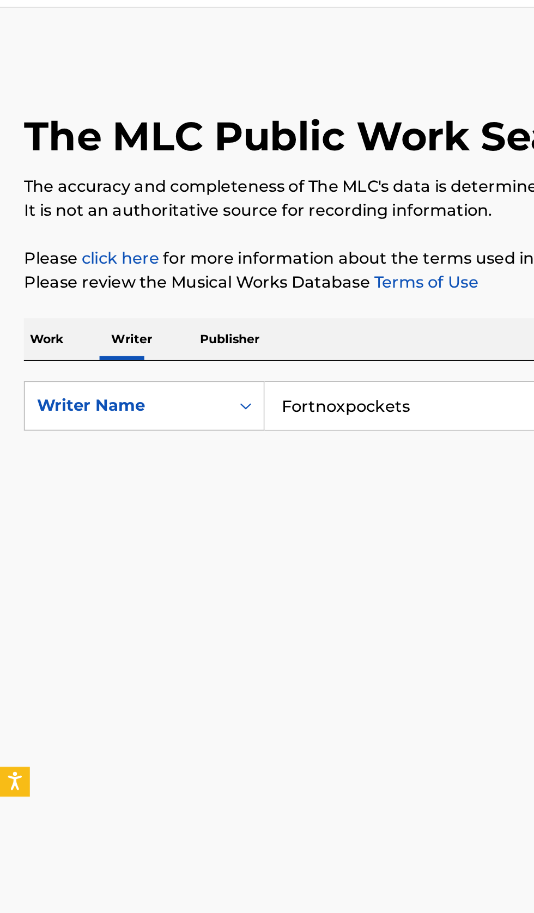
click at [190, 252] on input "Fortnoxpockets" at bounding box center [332, 250] width 375 height 26
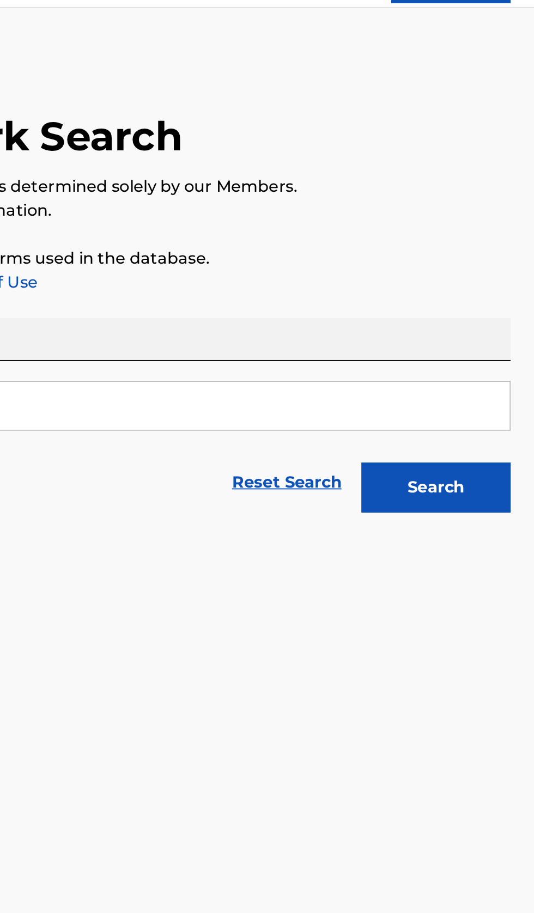
click at [501, 293] on button "Search" at bounding box center [480, 295] width 82 height 27
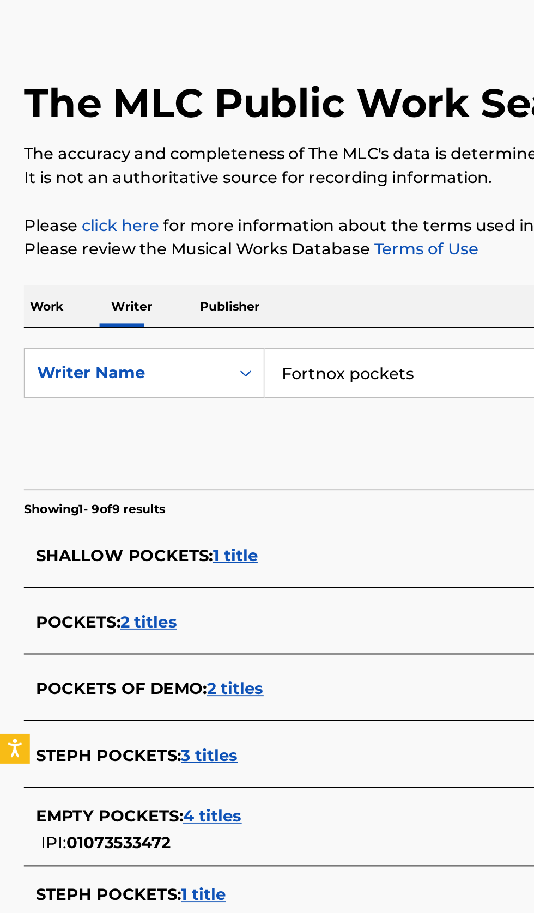
click at [251, 246] on input "Fortnox pockets" at bounding box center [332, 250] width 375 height 26
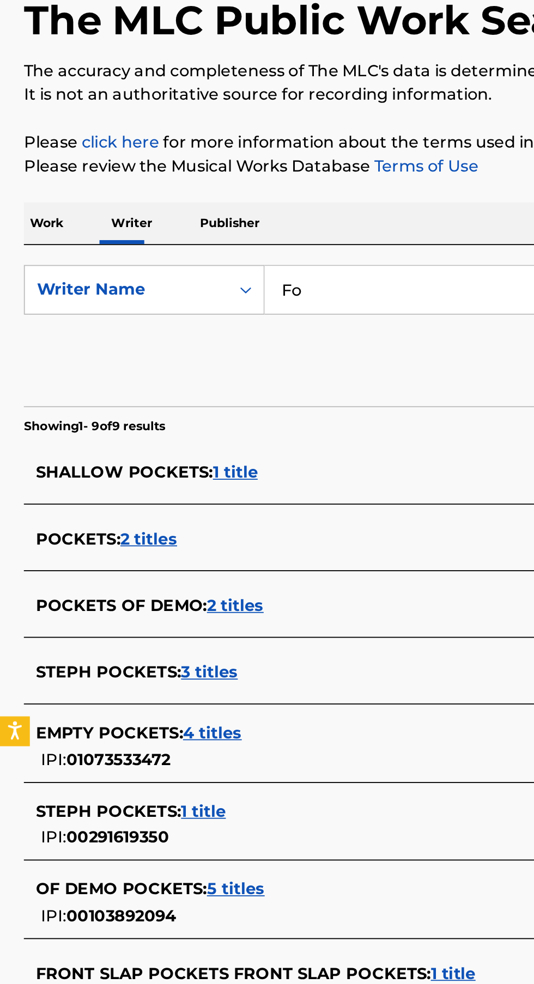
type input "F"
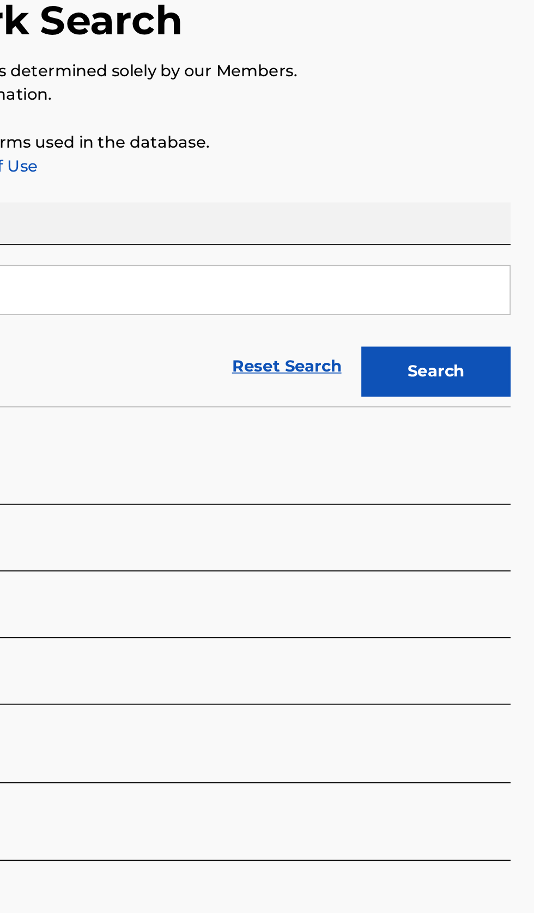
type input "Mnogoznaal"
click at [481, 297] on button "Search" at bounding box center [480, 295] width 82 height 27
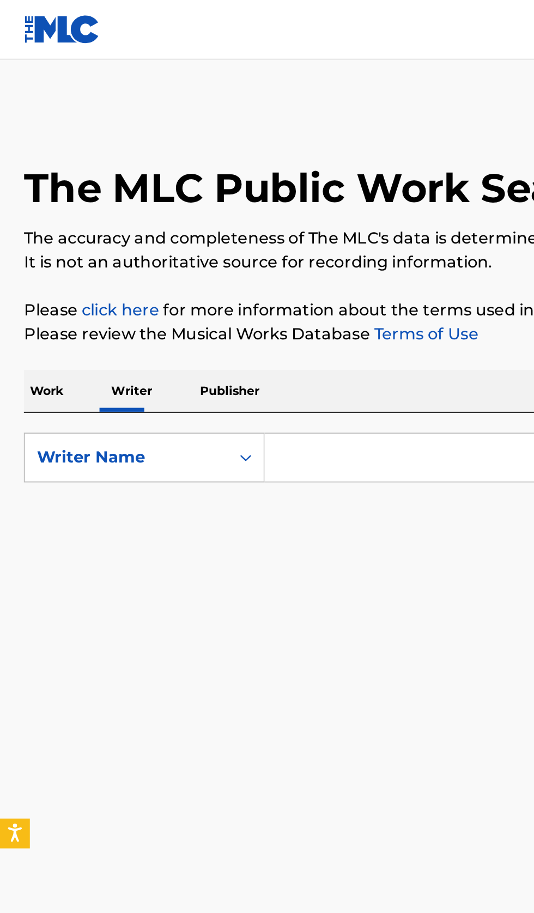
click at [180, 253] on input "Search Form" at bounding box center [332, 250] width 375 height 26
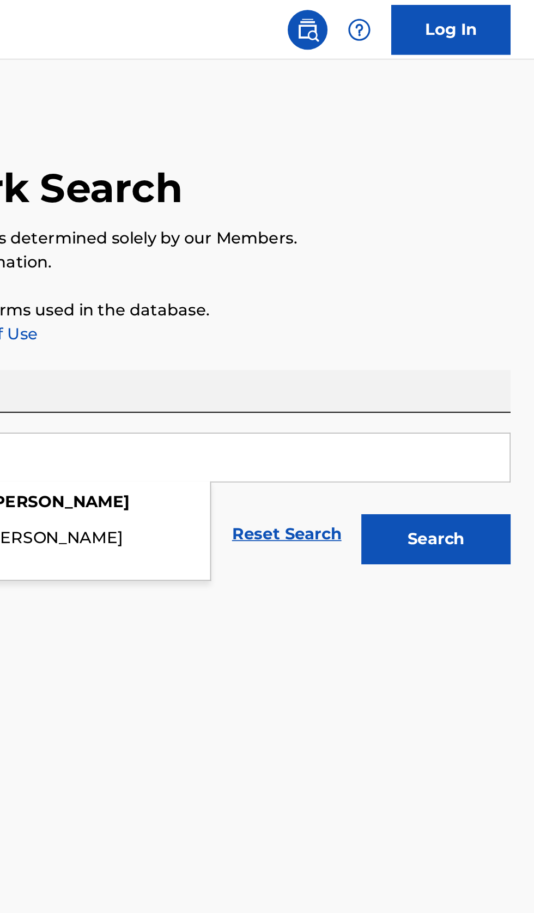
type input "Randall Kenney"
click at [499, 288] on button "Search" at bounding box center [480, 295] width 82 height 27
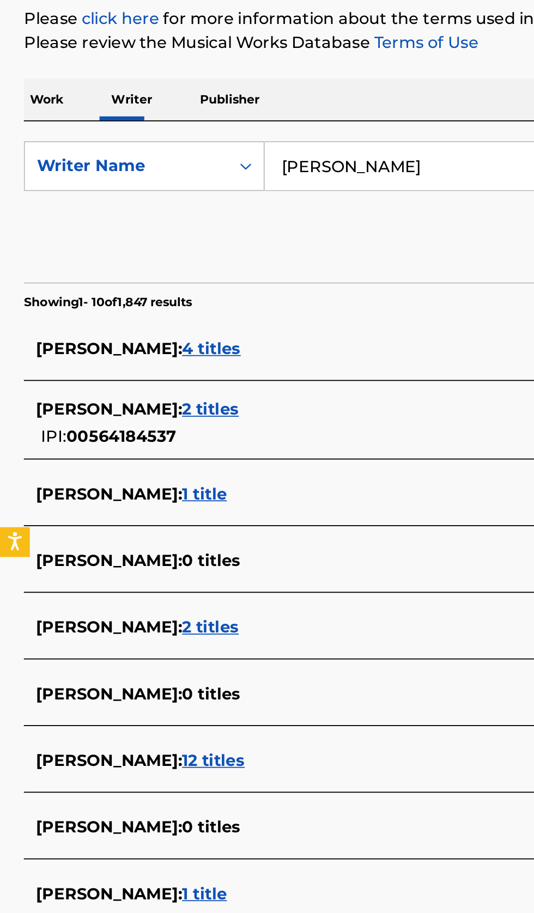
click at [187, 690] on div "RANDALL KENNEY : 36 titles IPI: 01117894832" at bounding box center [253, 690] width 466 height 28
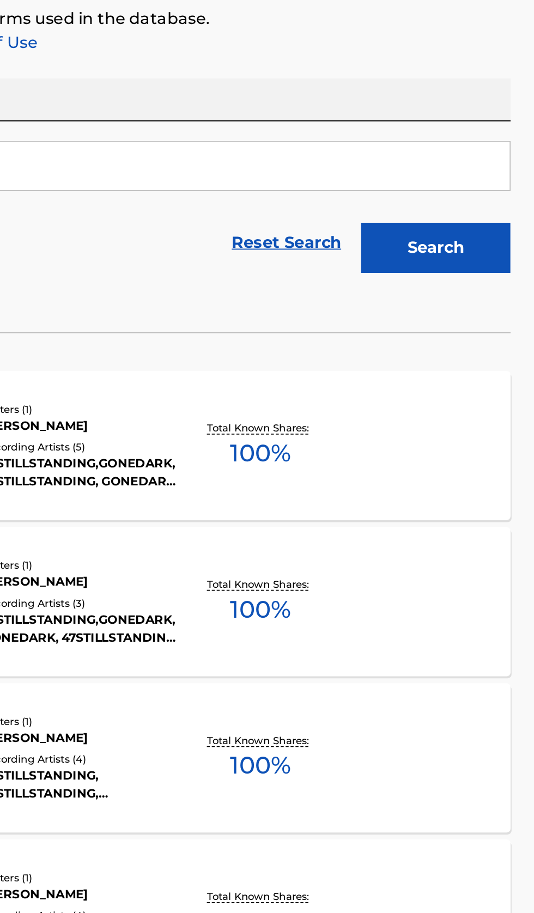
click at [428, 413] on div "DEVILS MLC Song Code : DC9YCV ISWC : T3125787664 Writers ( 1 ) RANDALL KENNEY R…" at bounding box center [267, 404] width 508 height 82
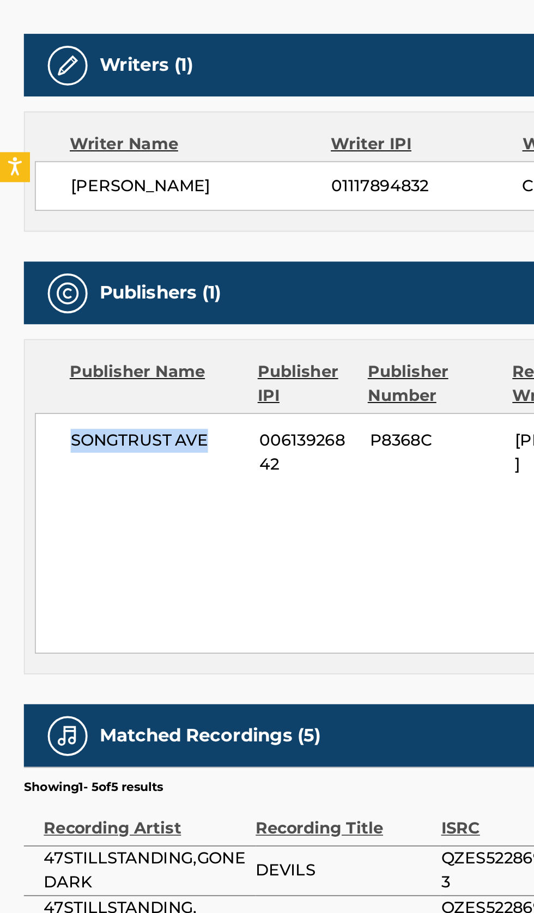
copy span "SONGTRUST AVE"
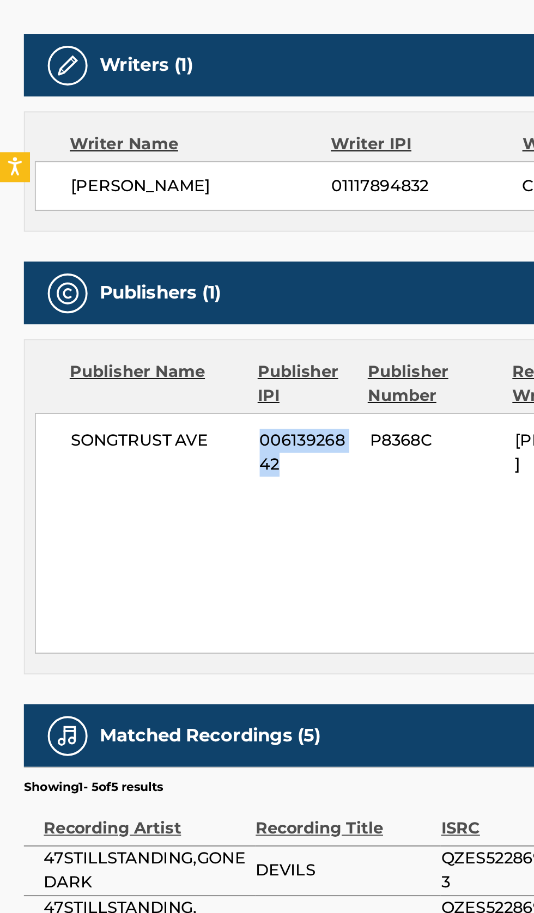
copy span "00613926842"
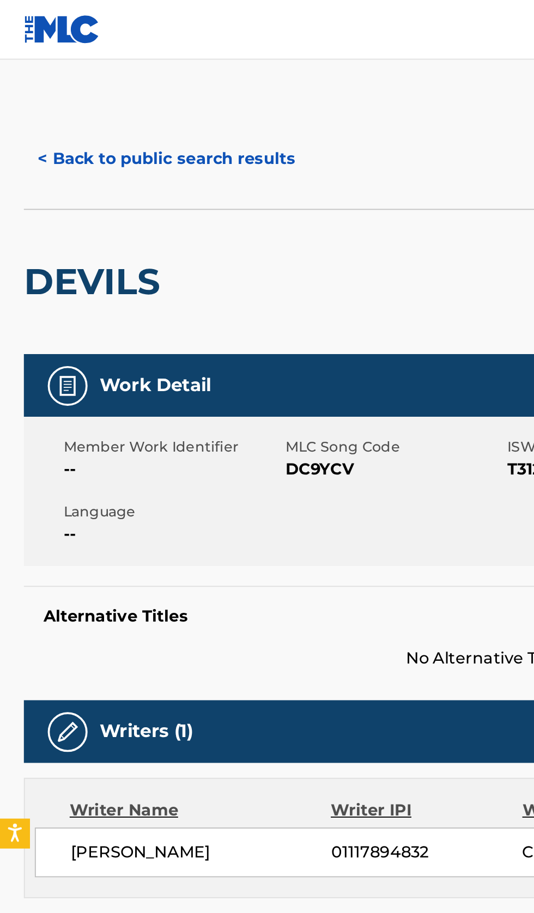
click at [98, 81] on button "< Back to public search results" at bounding box center [91, 87] width 156 height 27
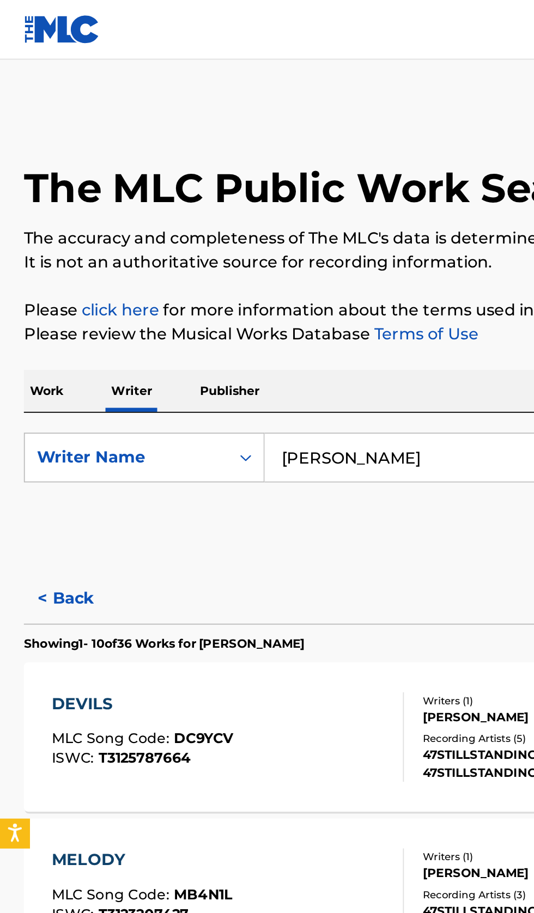
click at [246, 253] on input "Randall Kenney" at bounding box center [332, 250] width 375 height 26
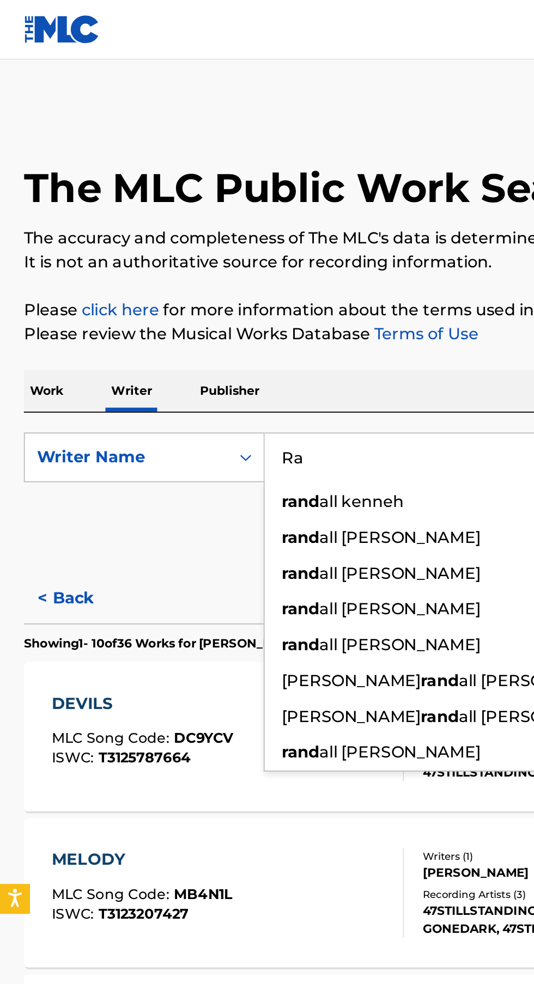
type input "R"
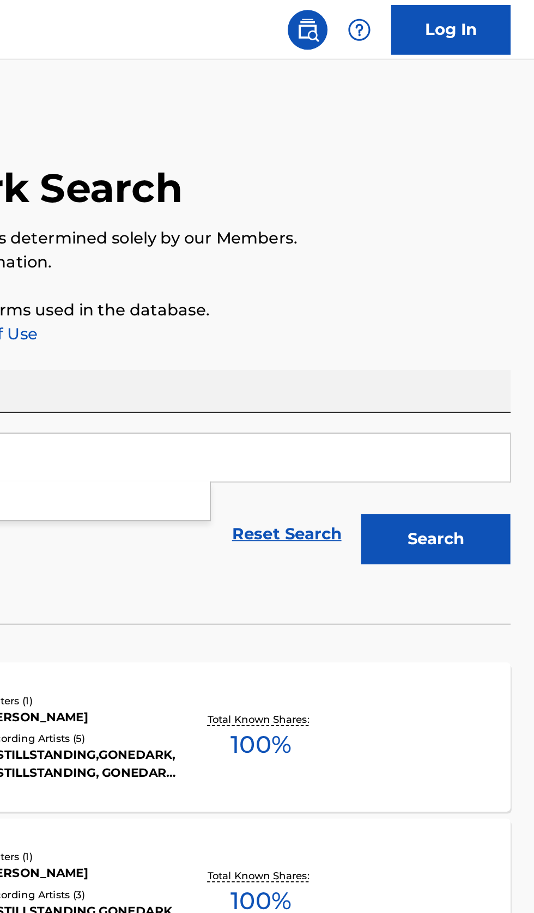
click at [494, 288] on button "Search" at bounding box center [480, 295] width 82 height 27
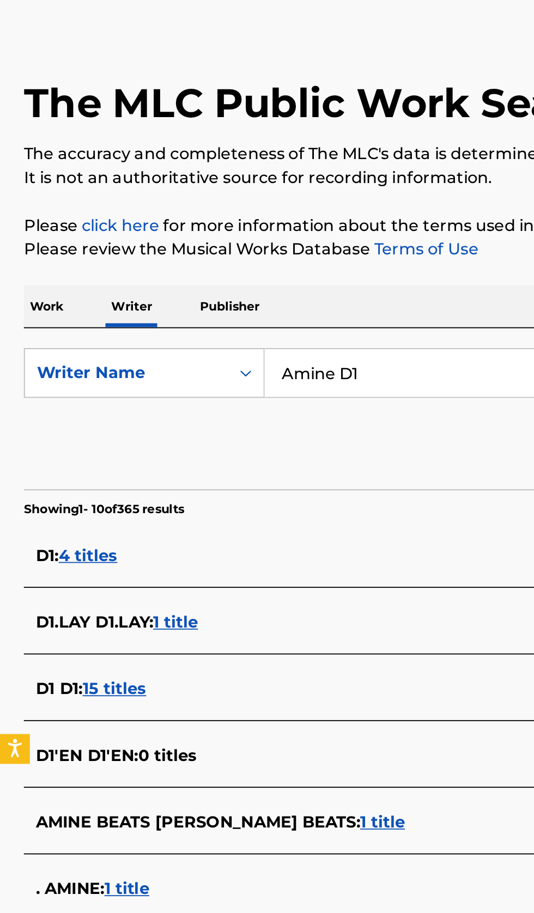
click at [234, 250] on input "Amine D1" at bounding box center [332, 250] width 375 height 26
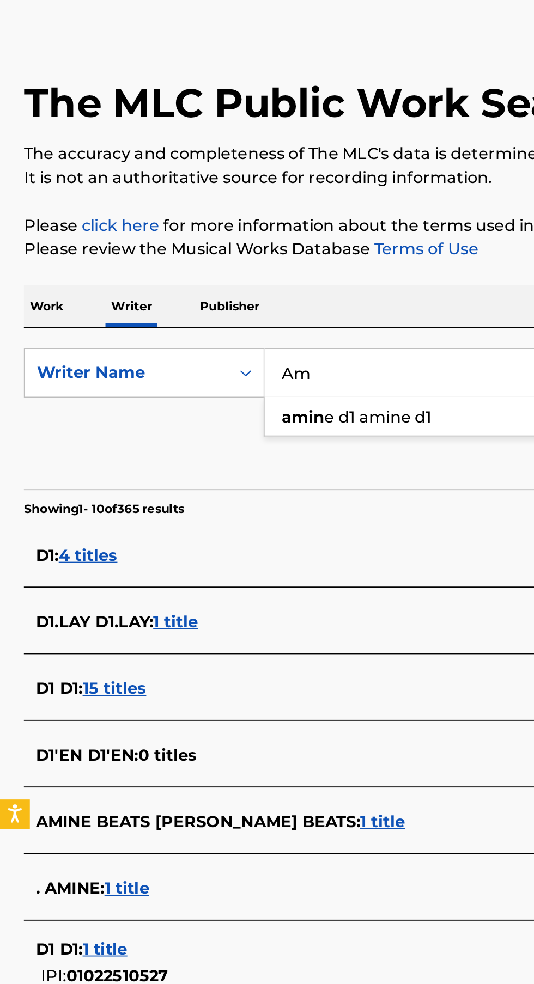
type input "A"
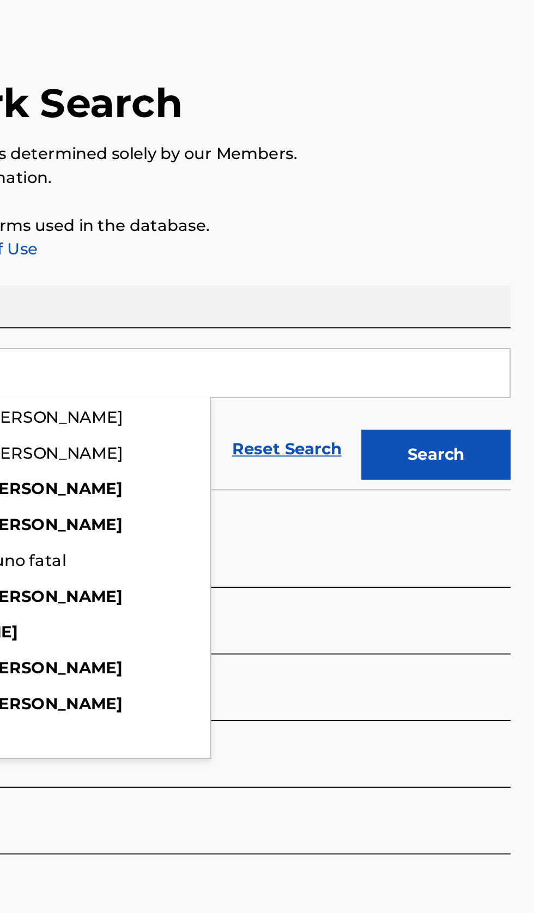
type input "[PERSON_NAME]"
click at [492, 295] on button "Search" at bounding box center [480, 295] width 82 height 27
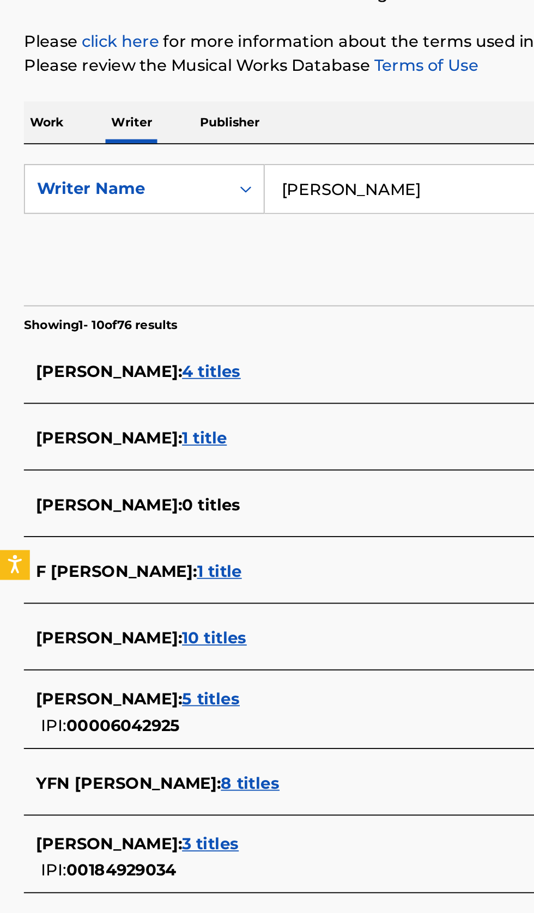
click at [149, 651] on div "[PERSON_NAME] : 14 titles" at bounding box center [253, 655] width 466 height 13
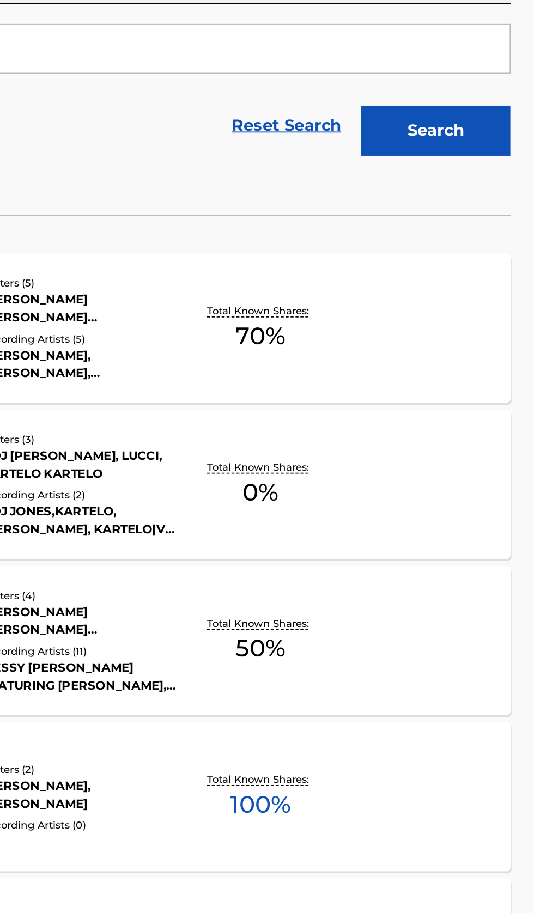
click at [422, 674] on div "Total Known Shares: 100 %" at bounding box center [384, 660] width 84 height 33
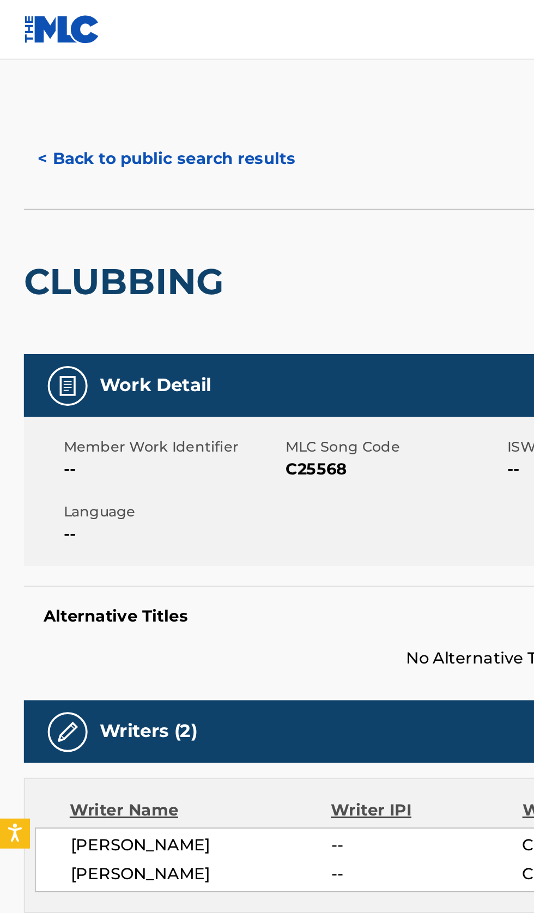
click at [83, 82] on button "< Back to public search results" at bounding box center [91, 87] width 156 height 27
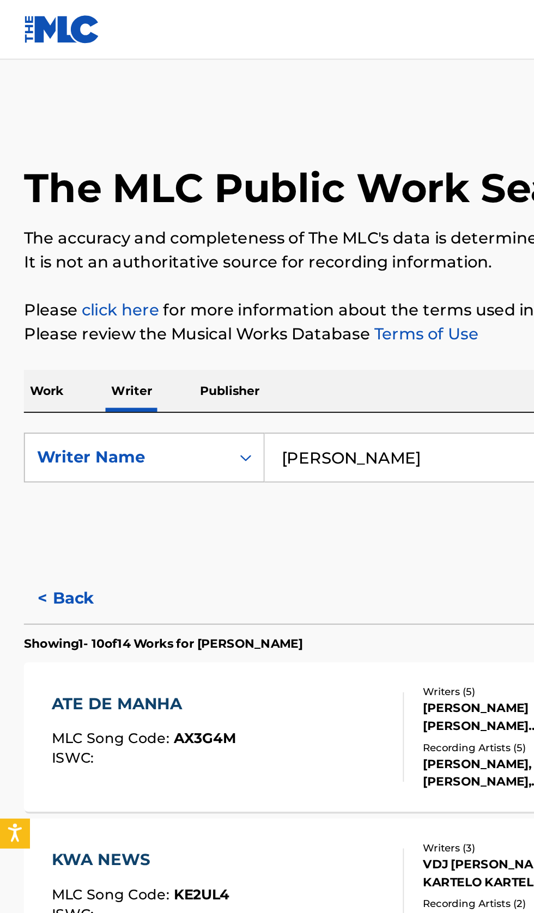
click at [213, 253] on input "[PERSON_NAME]" at bounding box center [332, 250] width 375 height 26
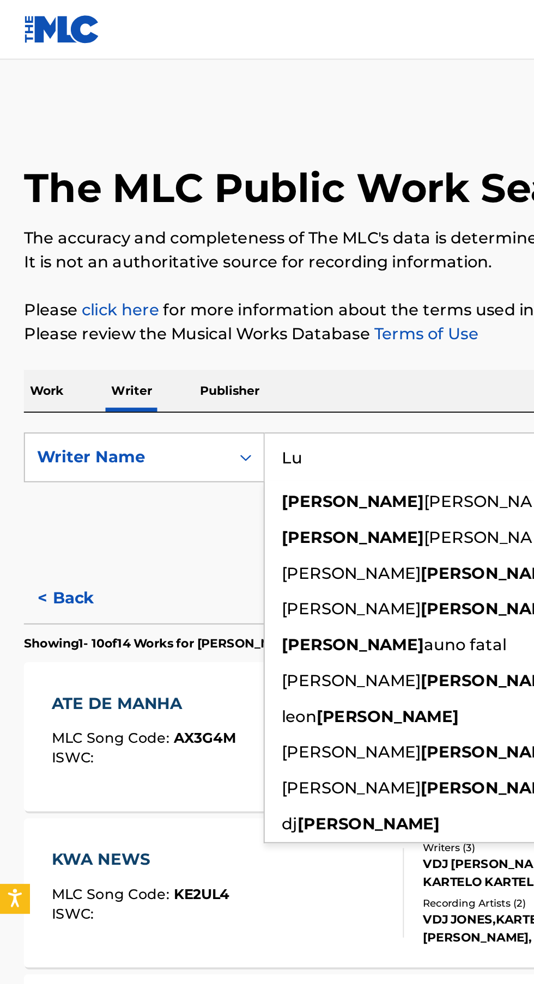
type input "L"
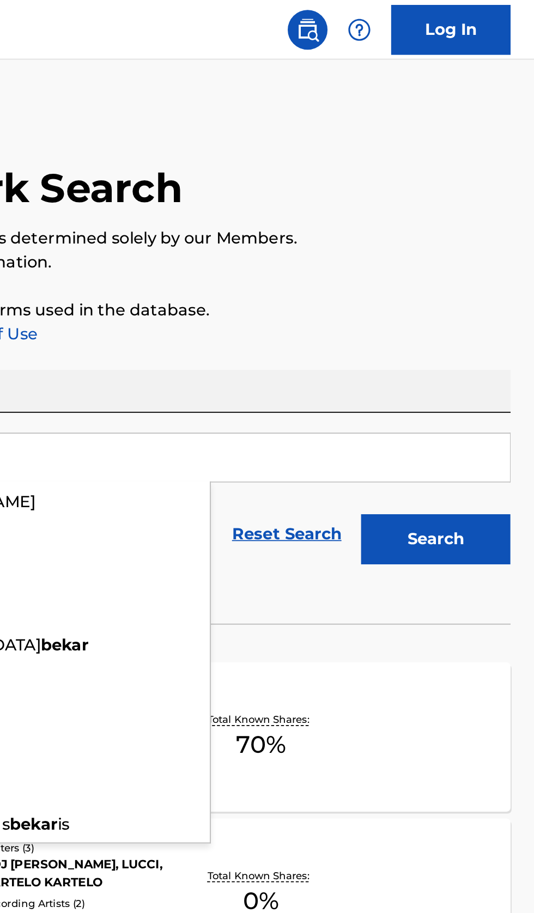
type input "Bekar"
click at [500, 293] on button "Search" at bounding box center [480, 295] width 82 height 27
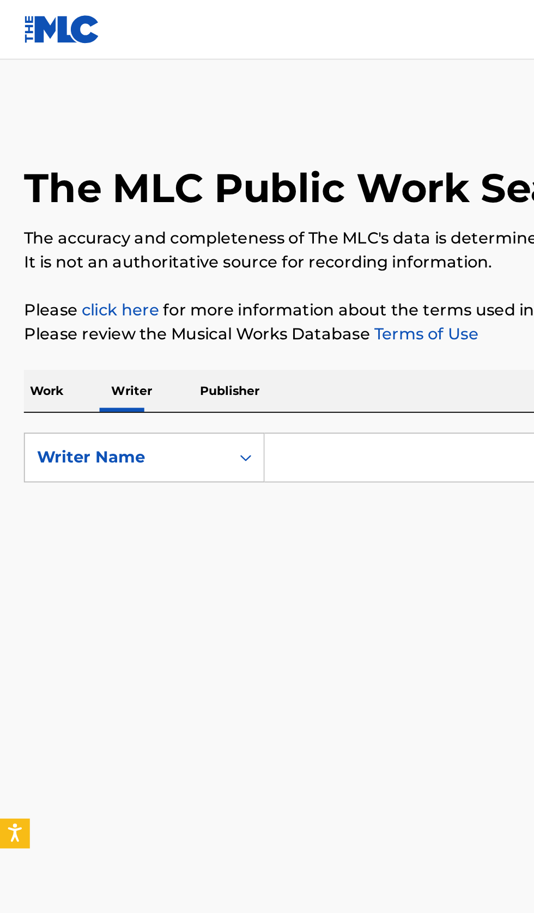
click at [211, 247] on input "Search Form" at bounding box center [332, 250] width 375 height 26
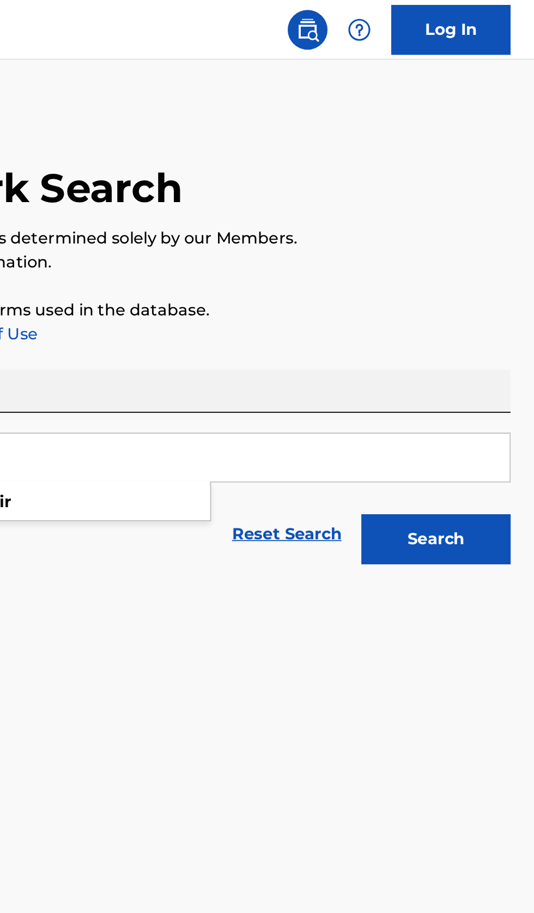
type input "Emir Timur Tokdemir"
click at [497, 299] on button "Search" at bounding box center [480, 295] width 82 height 27
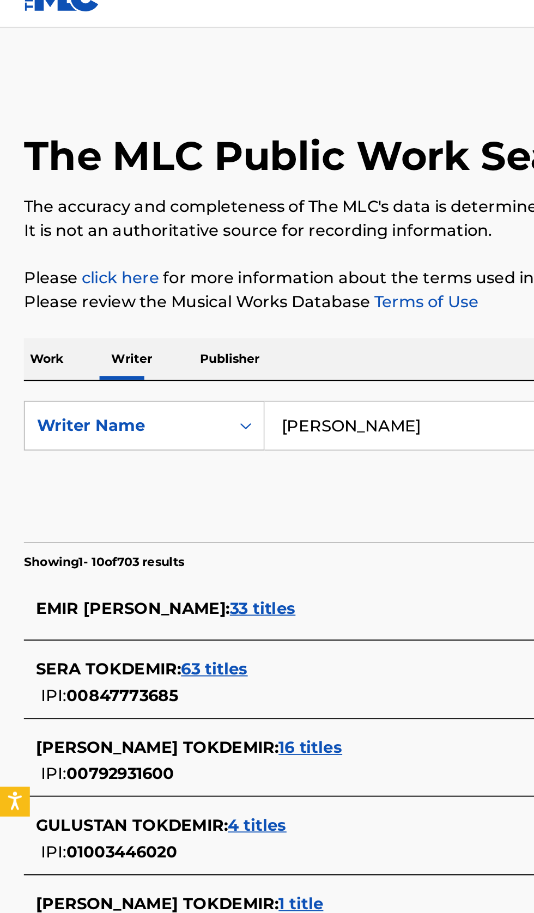
click at [224, 346] on div "EMIR TIMUR TOKDEMIR : 33 titles" at bounding box center [253, 350] width 466 height 13
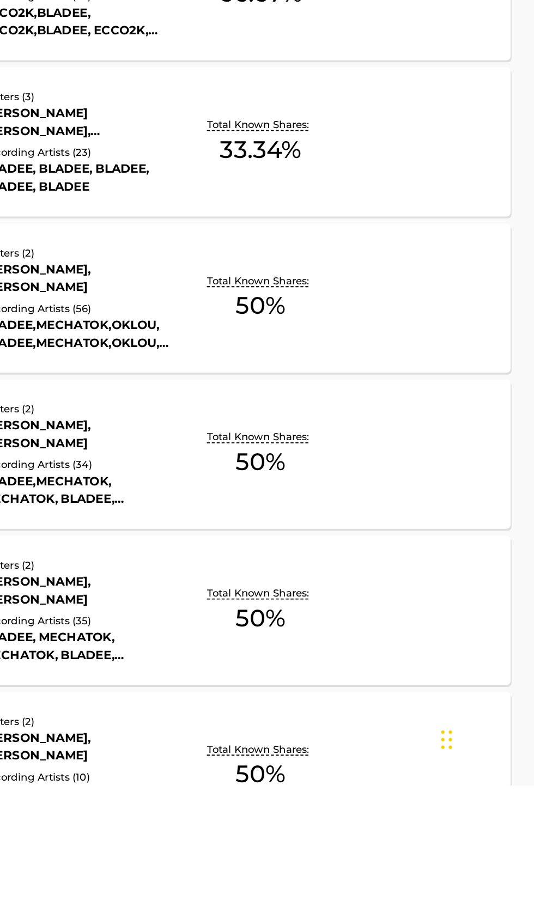
scroll to position [260, 0]
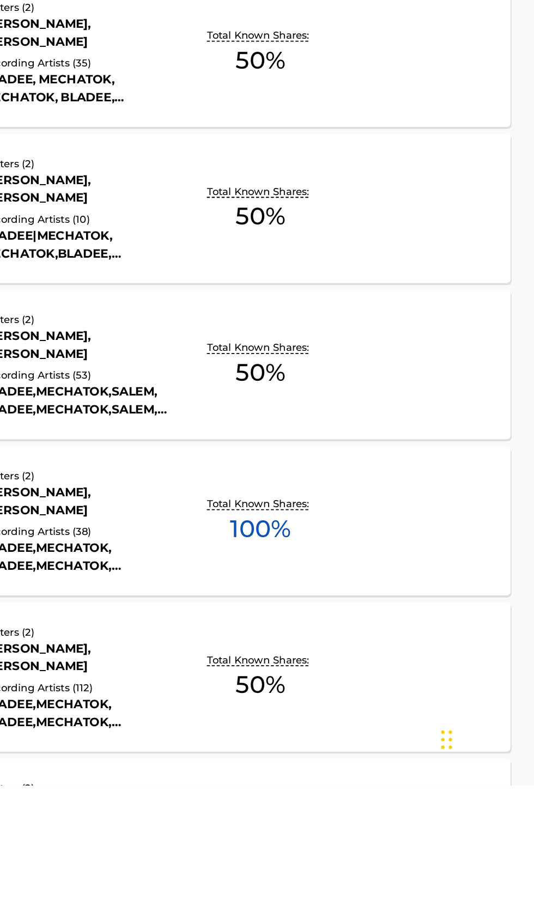
scroll to position [493, 0]
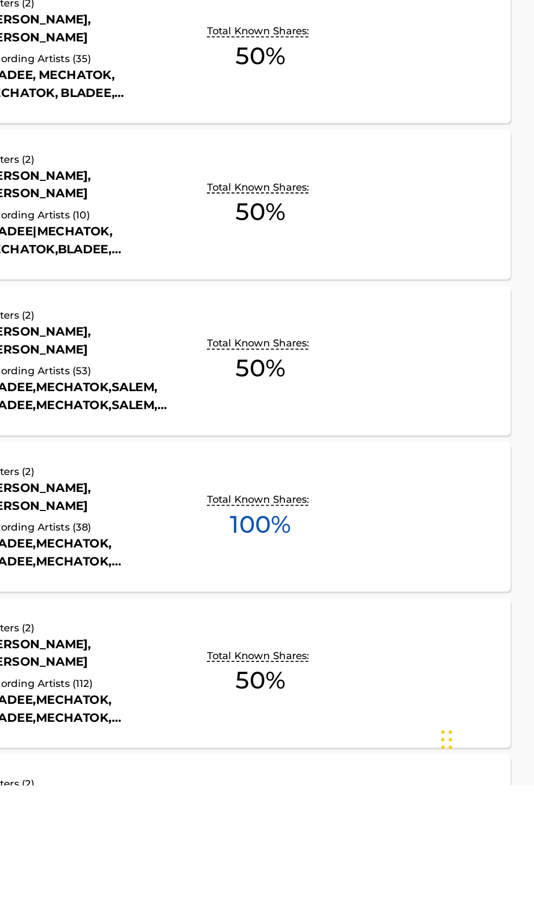
click at [434, 774] on div "INTO ONE MLC Song Code : IG8OR5 ISWC : T3128888126 Writers ( 2 ) BENJAMIN REICH…" at bounding box center [267, 766] width 508 height 82
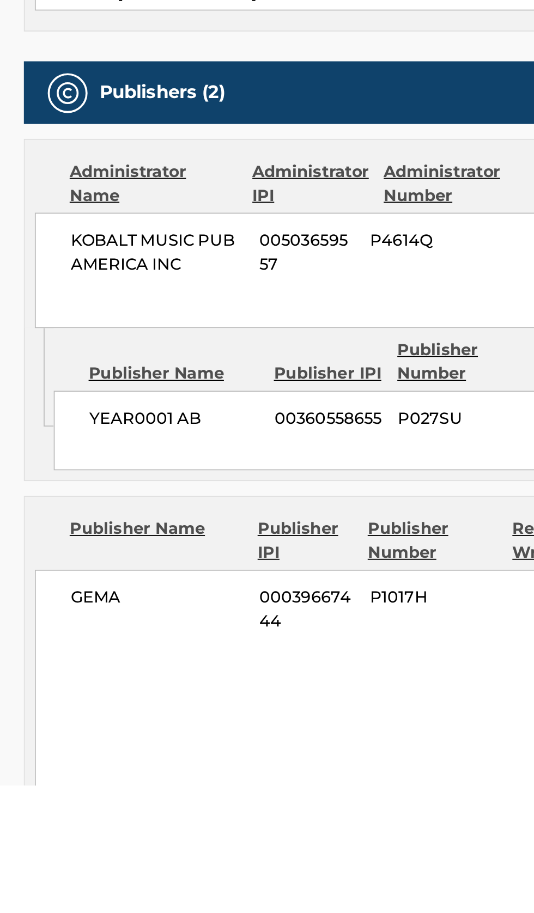
scroll to position [74, 0]
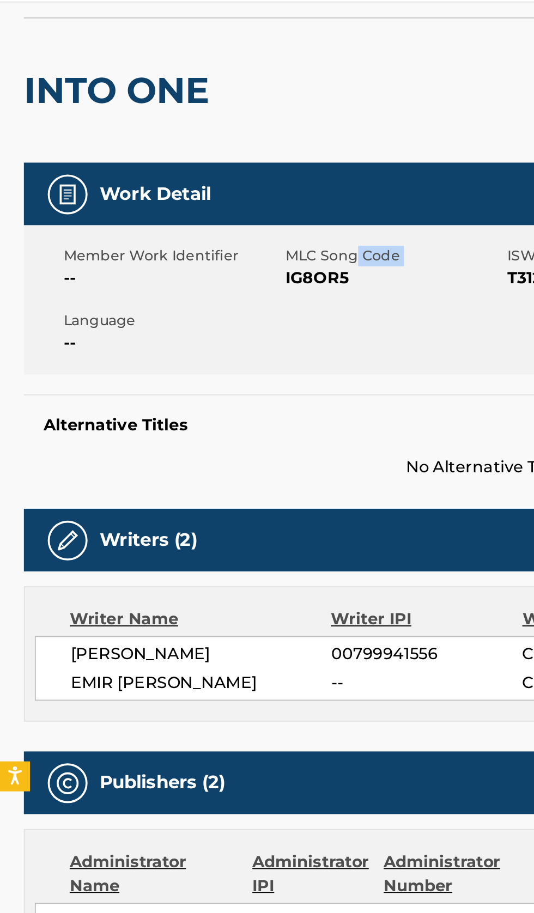
click at [177, 187] on span "IG8OR5" at bounding box center [215, 183] width 119 height 13
click at [175, 185] on span "IG8OR5" at bounding box center [215, 183] width 119 height 13
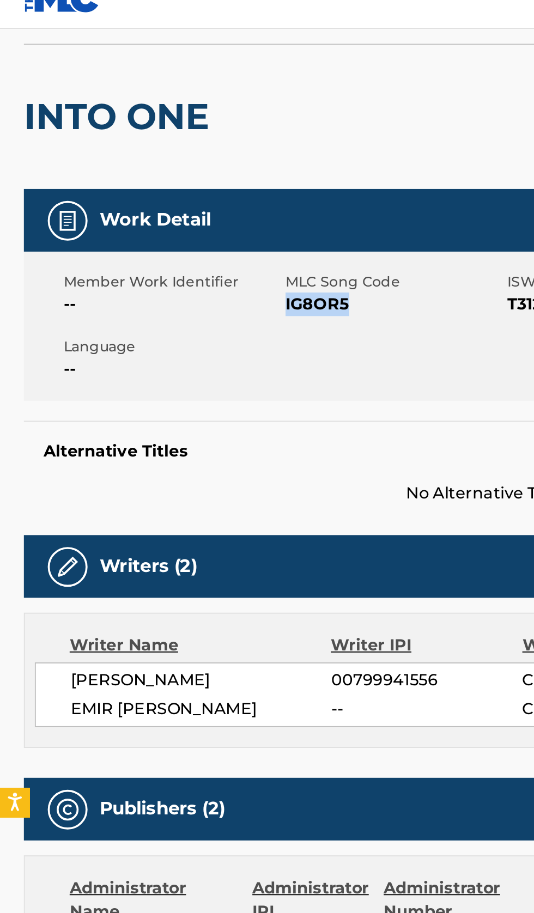
copy span "IG8OR5"
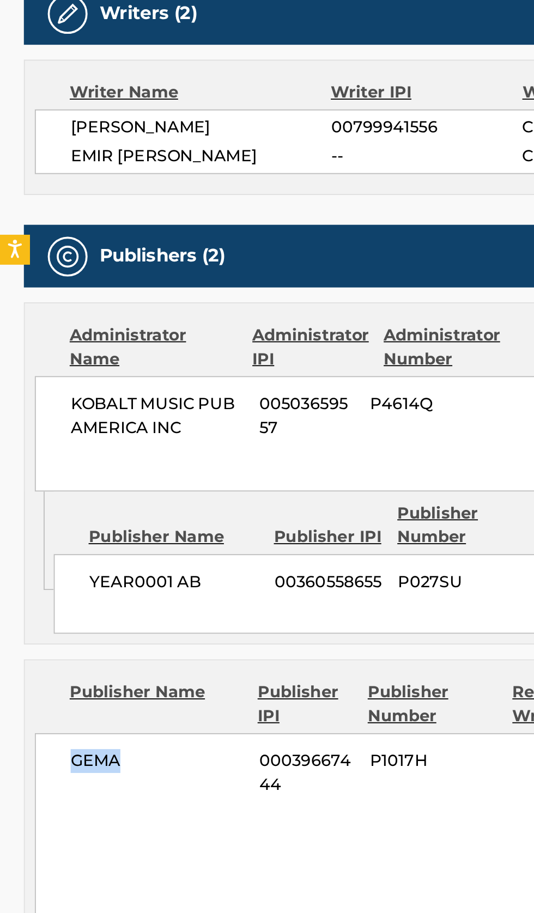
copy span "GEMA"
copy span "00039667444"
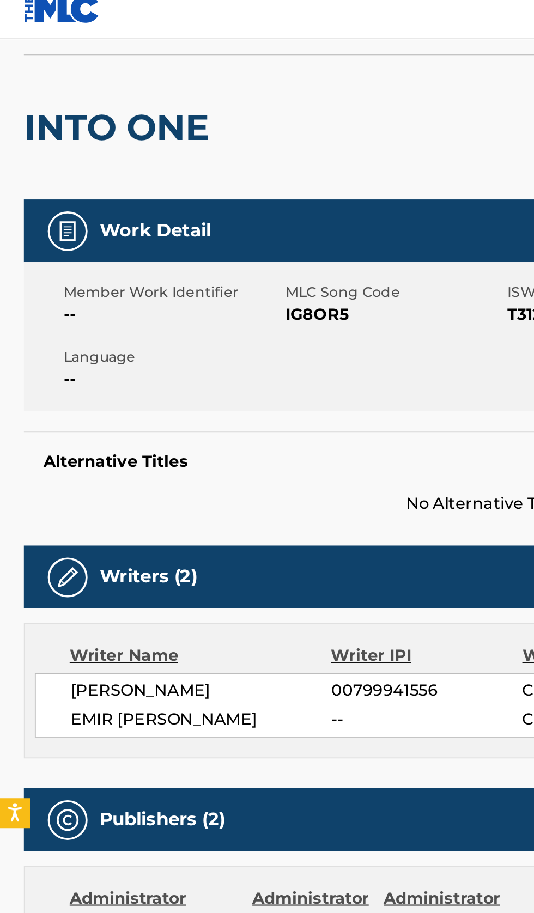
scroll to position [0, 0]
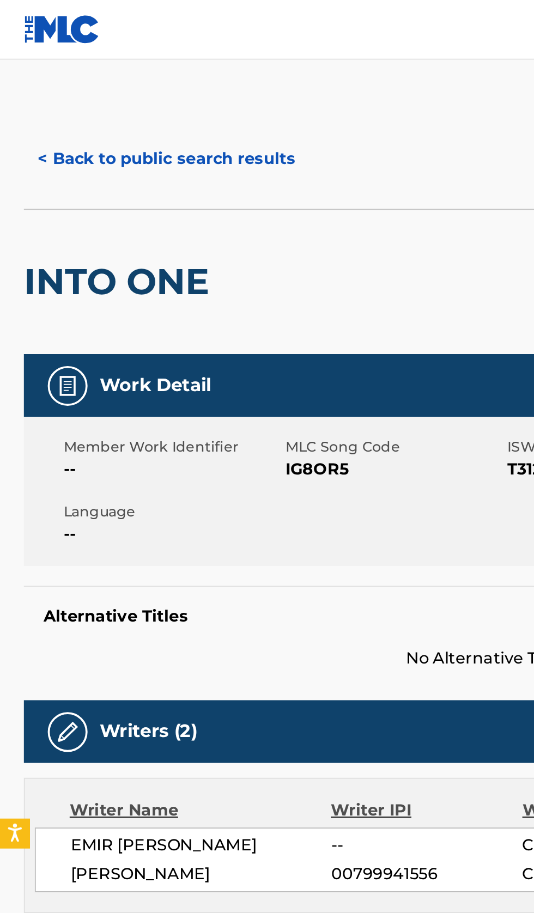
click at [97, 86] on button "< Back to public search results" at bounding box center [91, 87] width 156 height 27
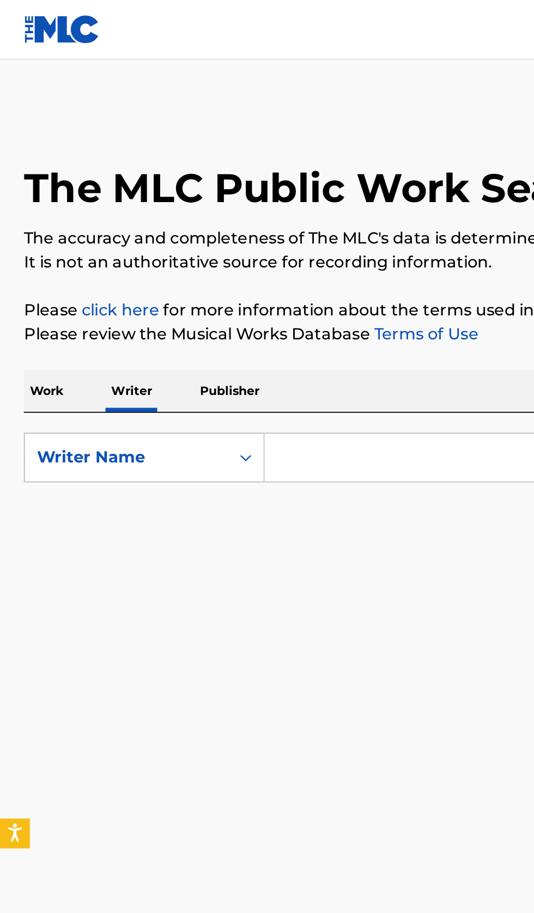
click at [192, 246] on input "Search Form" at bounding box center [332, 250] width 375 height 26
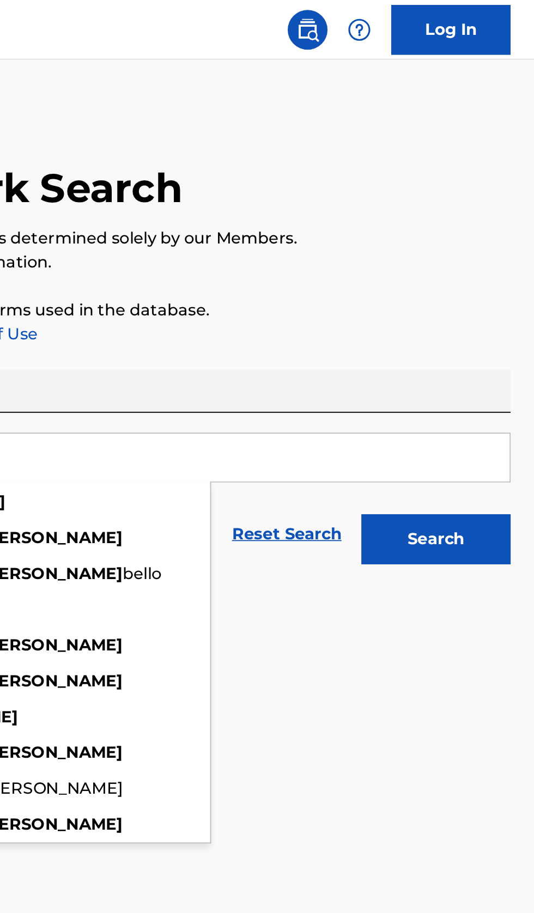
type input "[PERSON_NAME]"
click at [498, 304] on button "Search" at bounding box center [480, 295] width 82 height 27
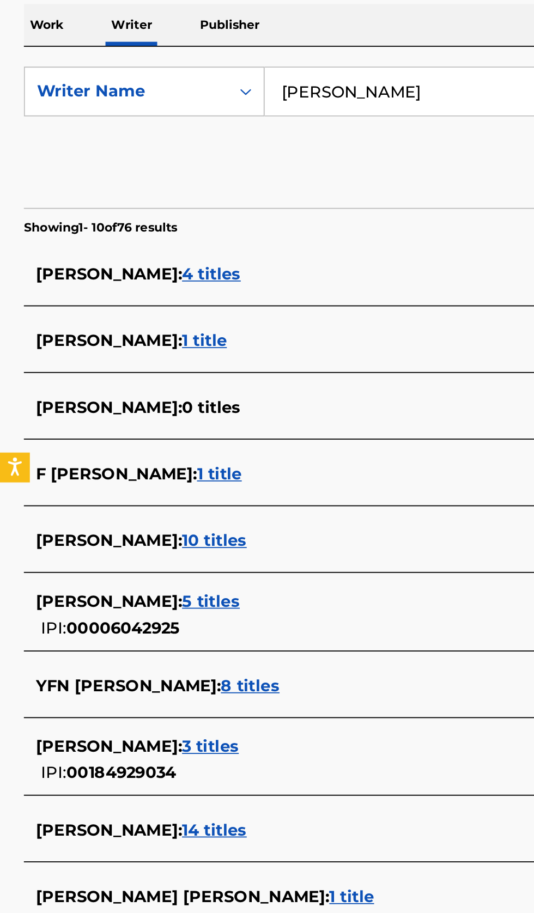
click at [154, 653] on div "[PERSON_NAME] : 14 titles" at bounding box center [253, 655] width 466 height 13
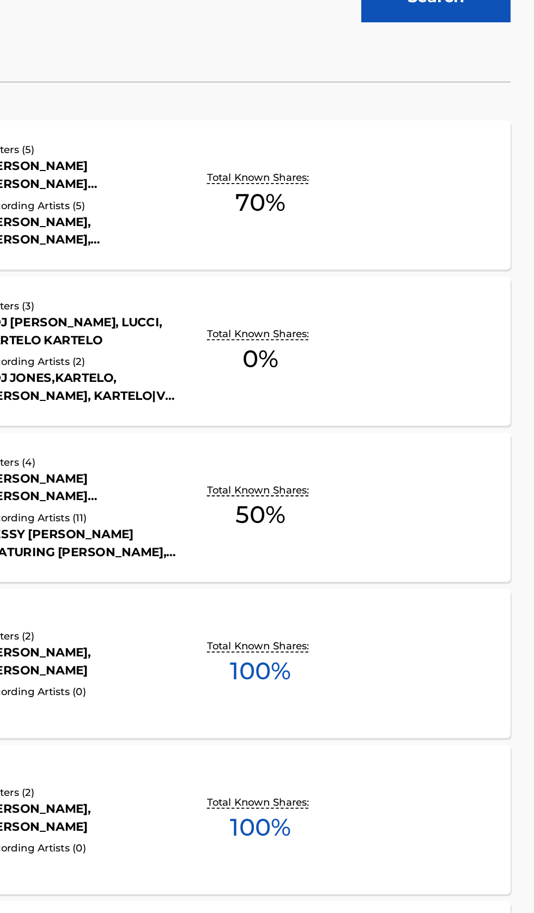
click at [416, 676] on div "Total Known Shares: 100 %" at bounding box center [384, 660] width 84 height 33
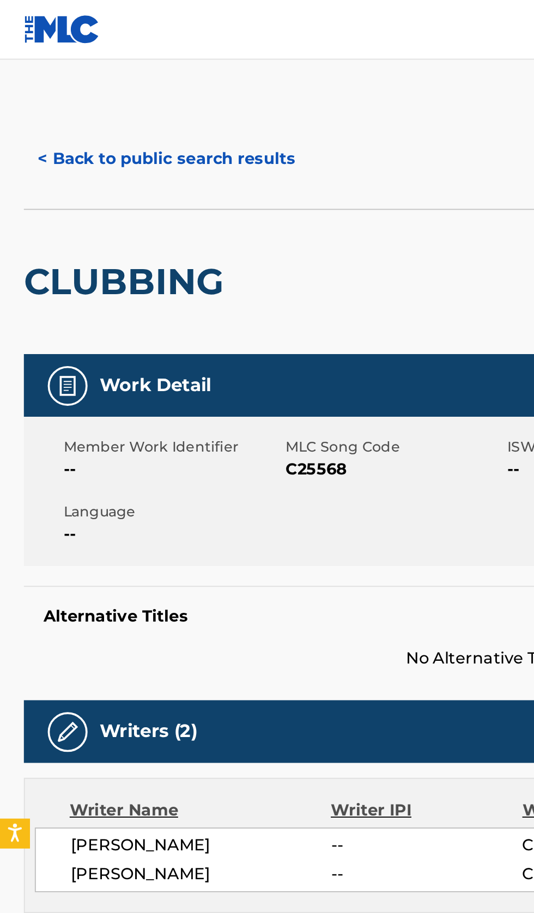
click at [111, 86] on button "< Back to public search results" at bounding box center [91, 87] width 156 height 27
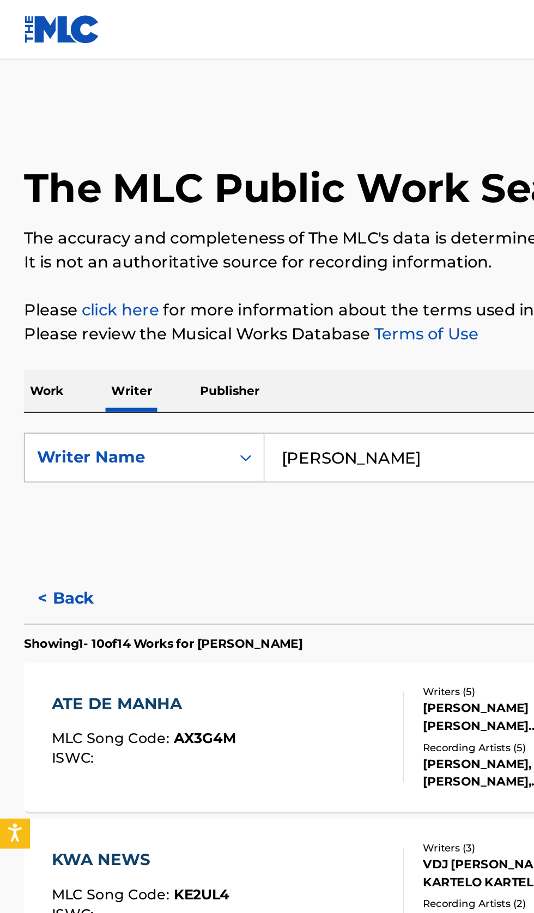
click at [30, 210] on p "Work" at bounding box center [25, 214] width 25 height 23
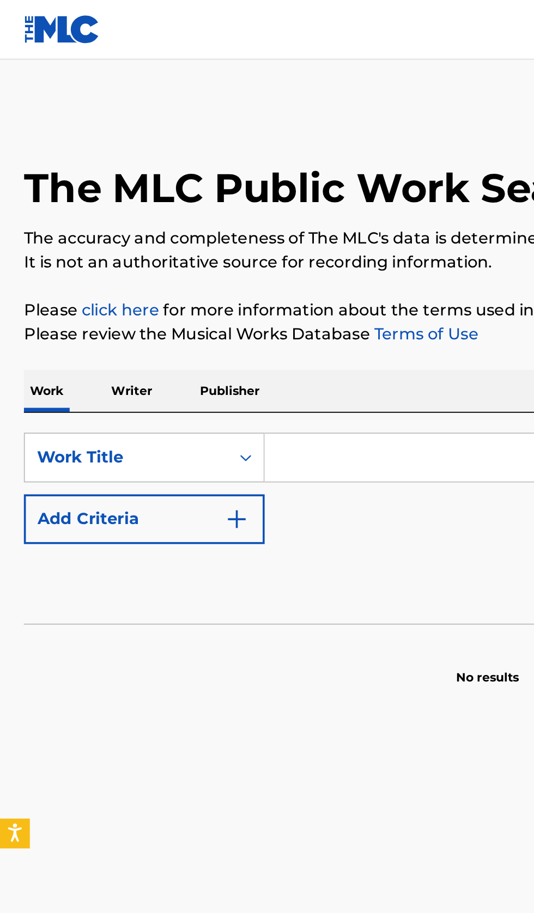
click at [213, 253] on input "Search Form" at bounding box center [332, 250] width 375 height 26
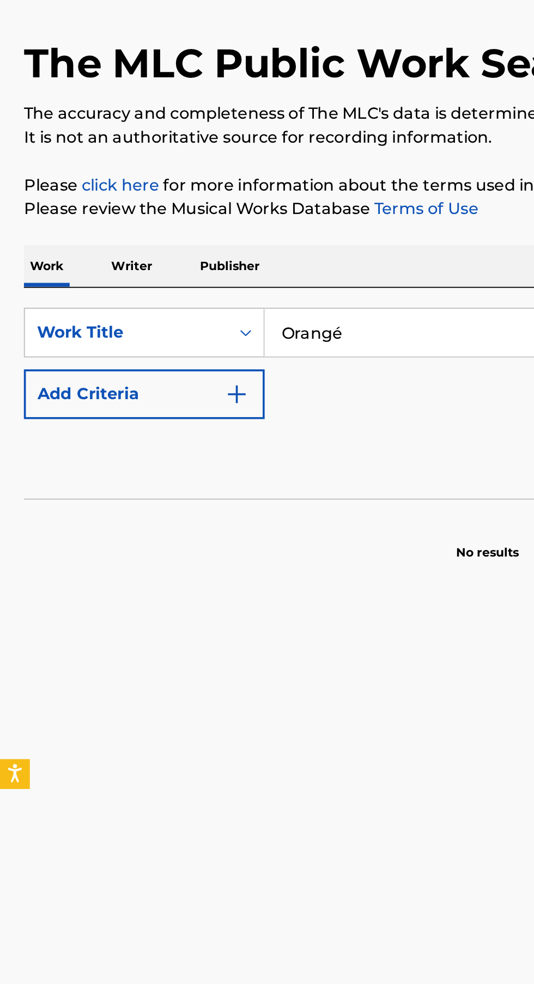
type input "Orangé"
click at [138, 288] on button "Add Criteria" at bounding box center [79, 284] width 132 height 27
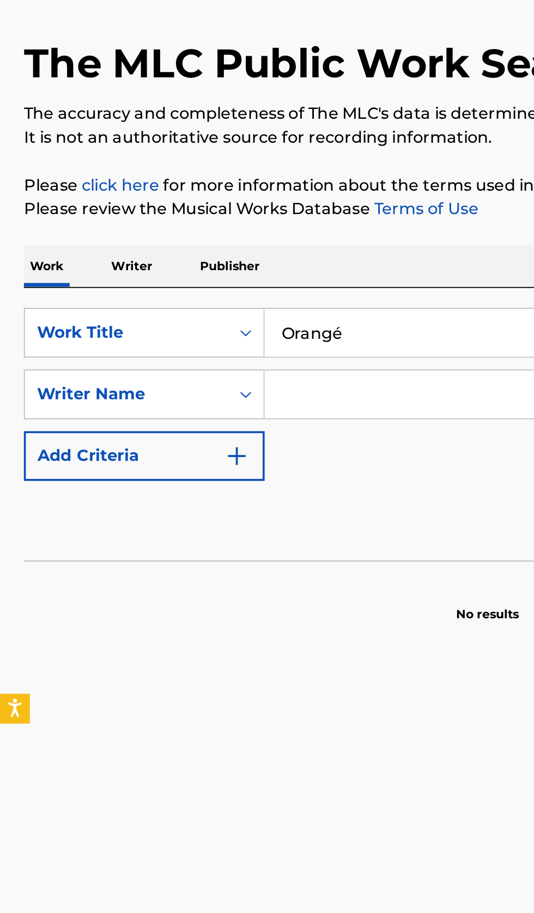
click at [197, 284] on input "Search Form" at bounding box center [322, 284] width 355 height 26
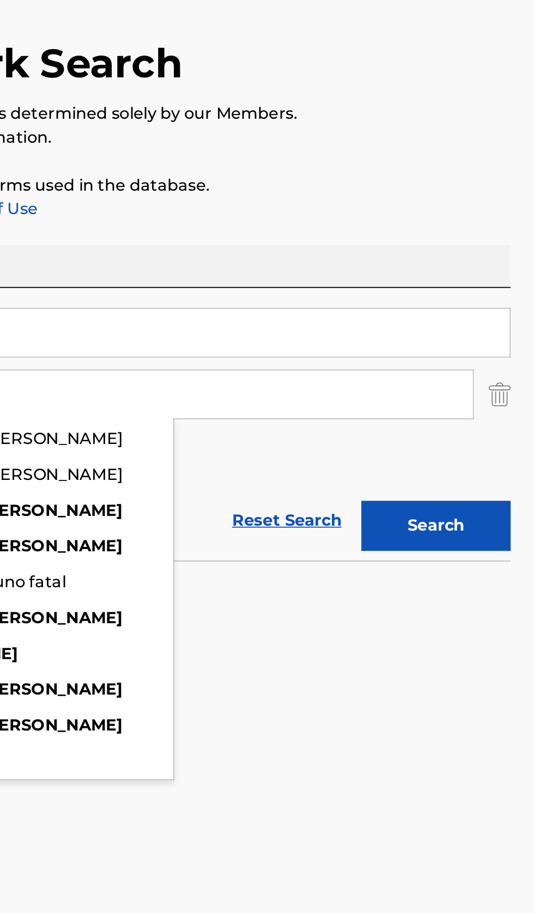
type input "[PERSON_NAME]"
click at [494, 361] on button "Search" at bounding box center [480, 356] width 82 height 27
